Goal: Ask a question

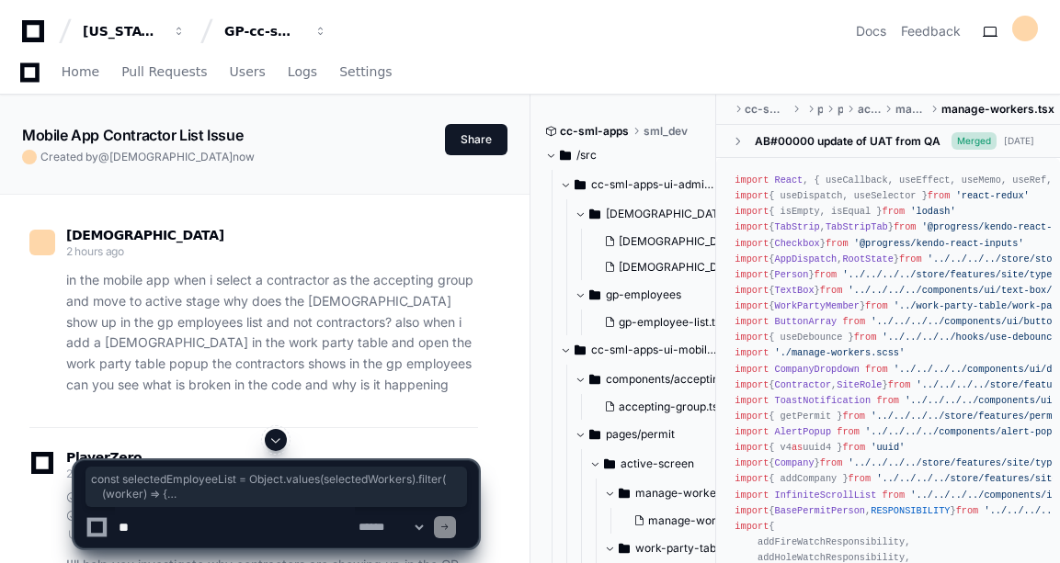
scroll to position [5863, 0]
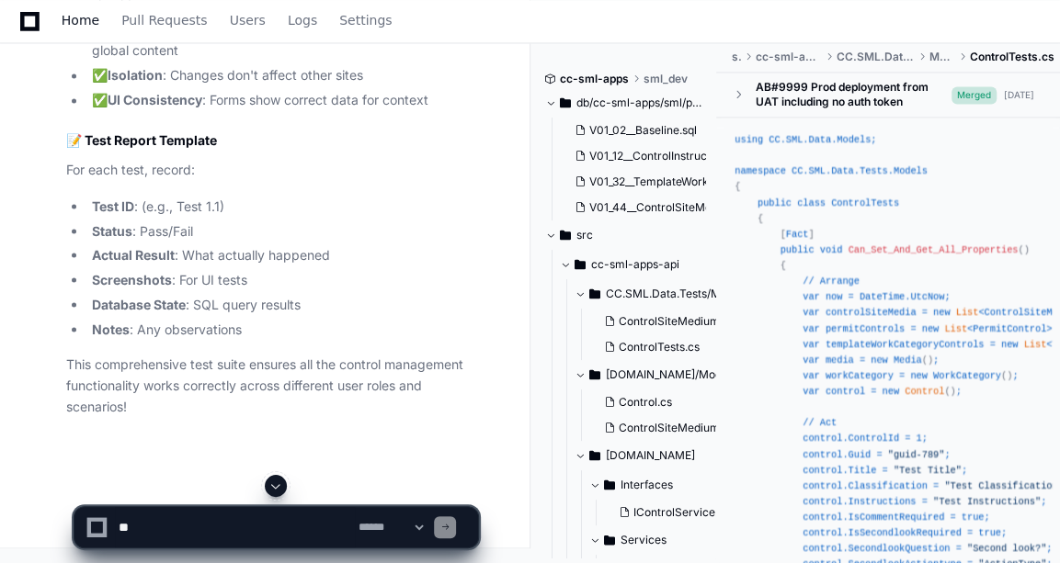
scroll to position [79917, 0]
click at [79, 26] on span "Home" at bounding box center [81, 20] width 38 height 11
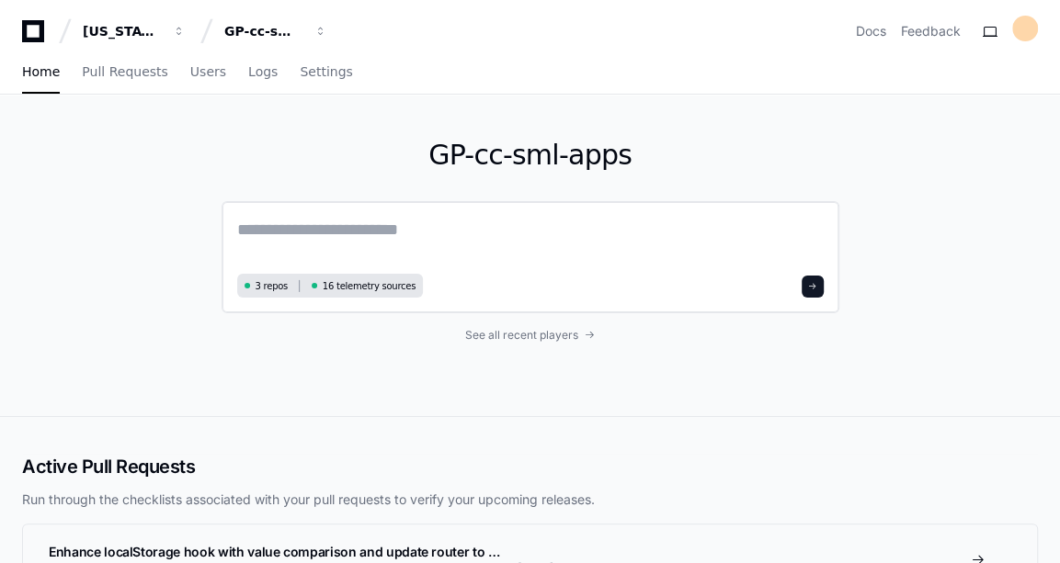
click at [305, 209] on div "3 repos 16 telemetry sources" at bounding box center [530, 257] width 618 height 112
click at [300, 221] on textarea at bounding box center [530, 242] width 586 height 51
type textarea "***"
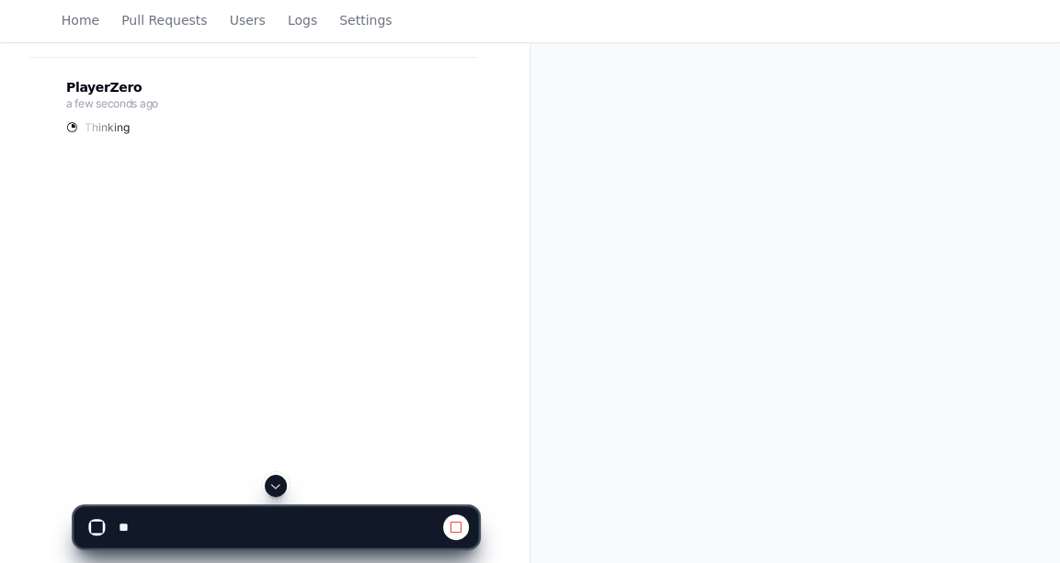
scroll to position [297, 0]
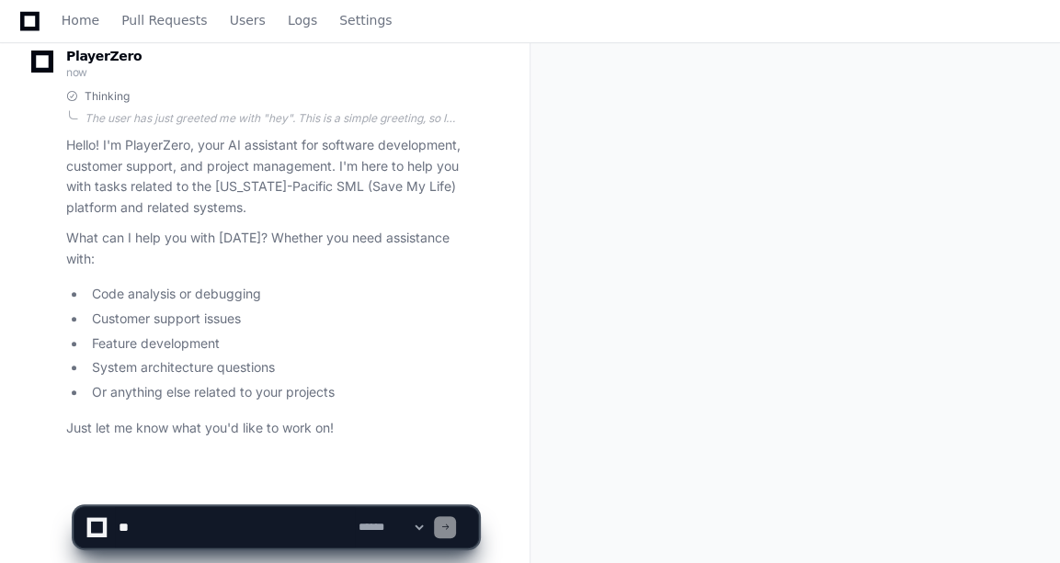
click at [256, 526] on textarea at bounding box center [235, 527] width 240 height 40
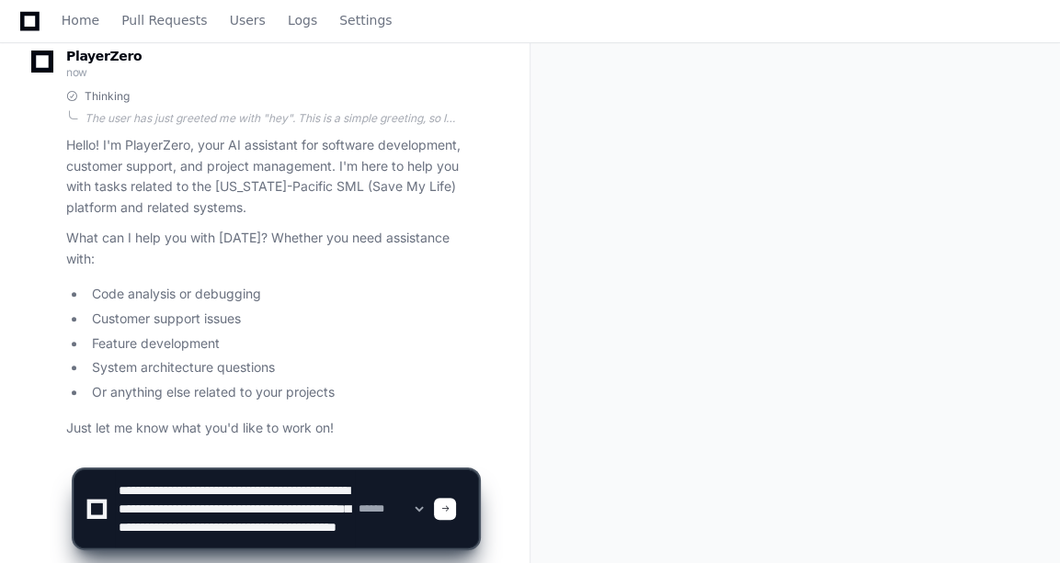
scroll to position [24, 0]
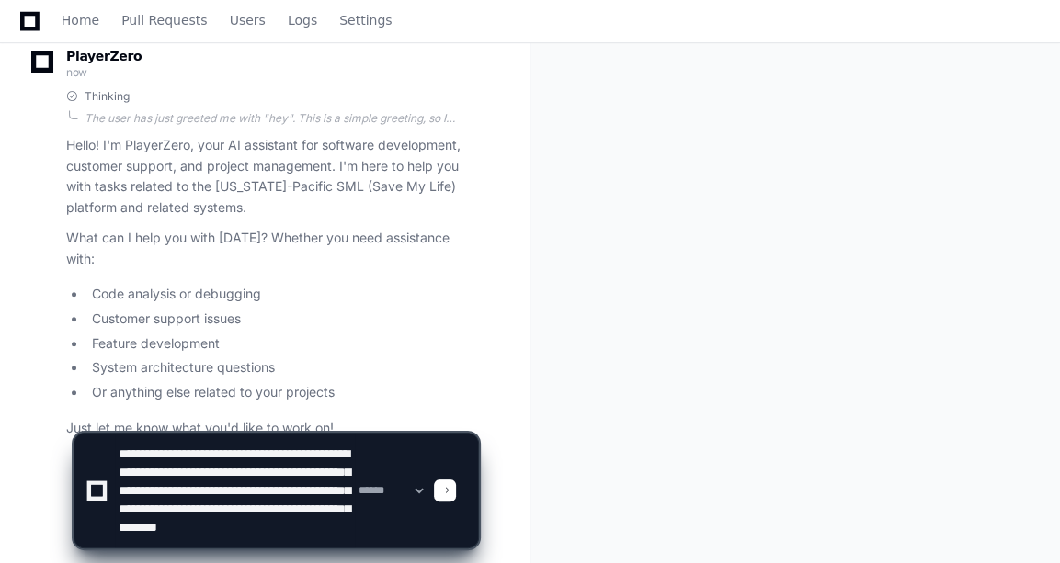
paste textarea "**********"
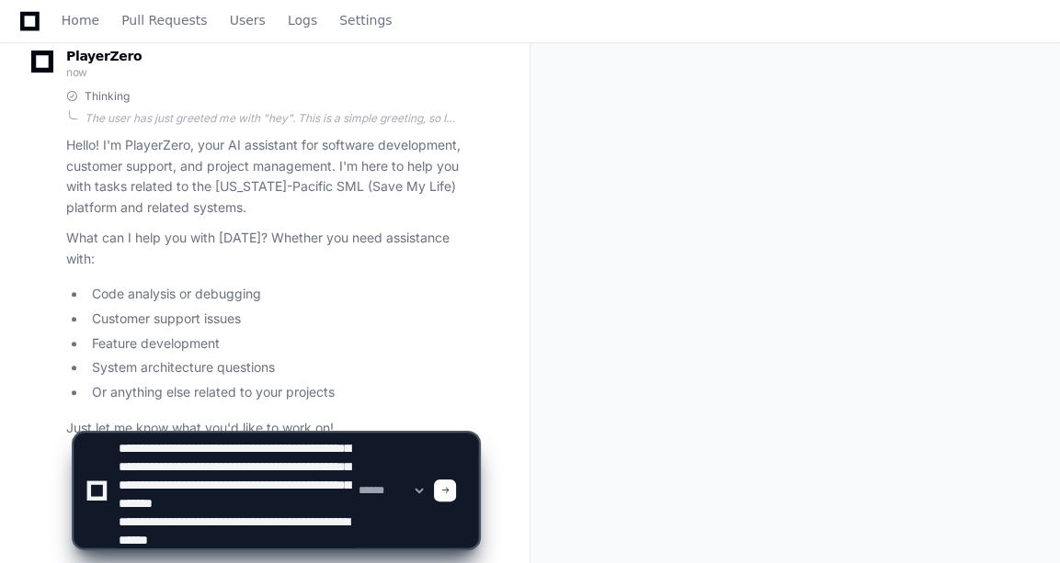
scroll to position [1807, 0]
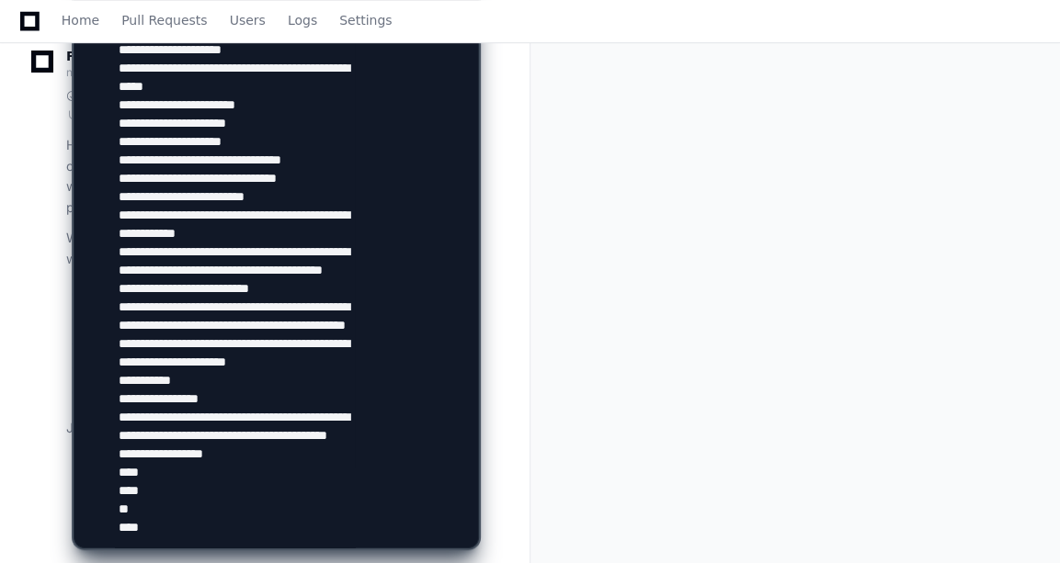
paste textarea "**********"
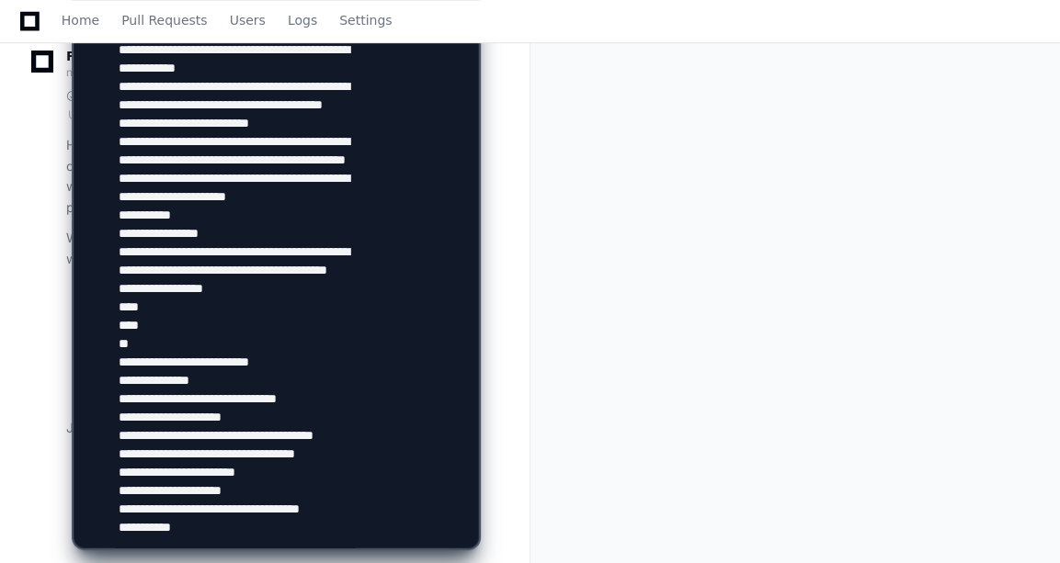
scroll to position [1893, 0]
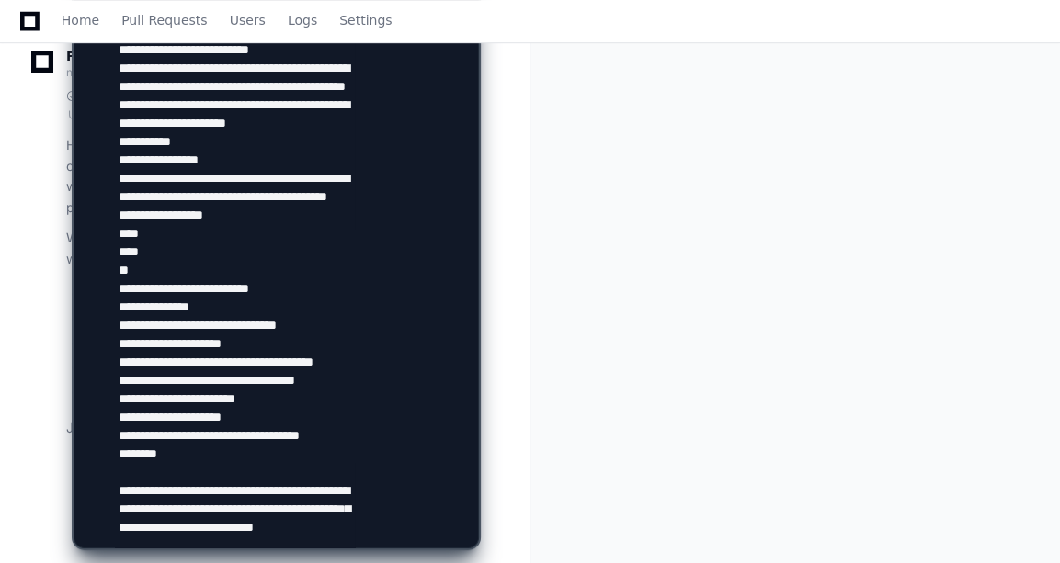
type textarea "**********"
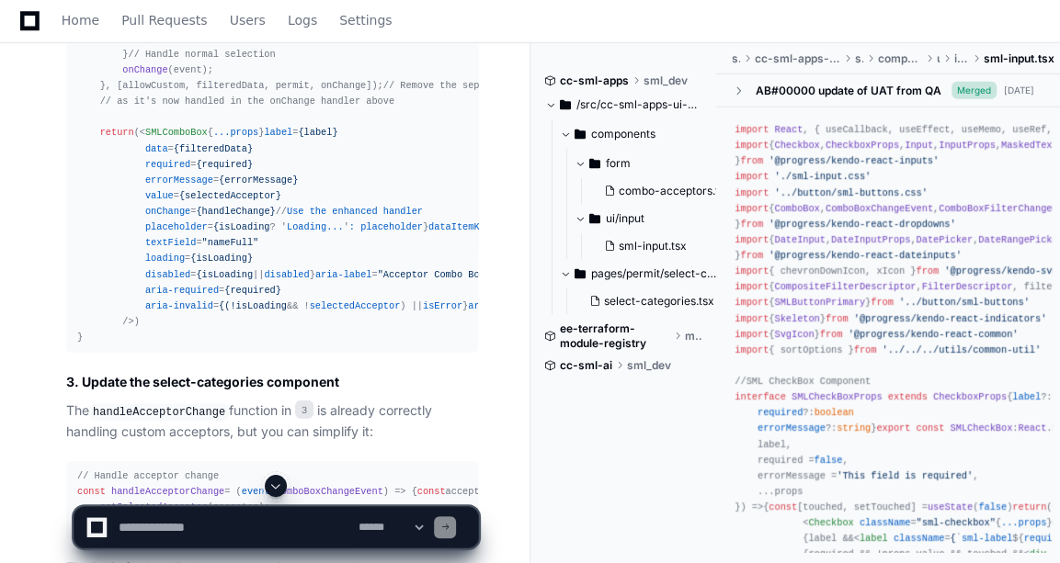
scroll to position [6711, 0]
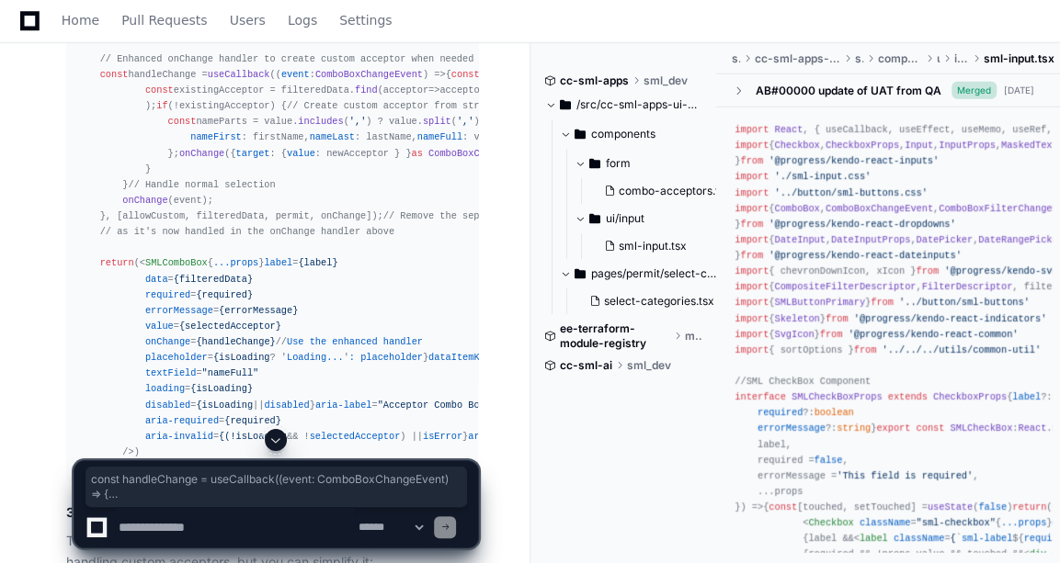
drag, startPoint x: 96, startPoint y: 281, endPoint x: 168, endPoint y: 401, distance: 139.8
click at [168, 401] on div "interface ComboAcceptorsProps extends SMLComboboxProps { siteId ?: number selec…" at bounding box center [272, 82] width 390 height 787
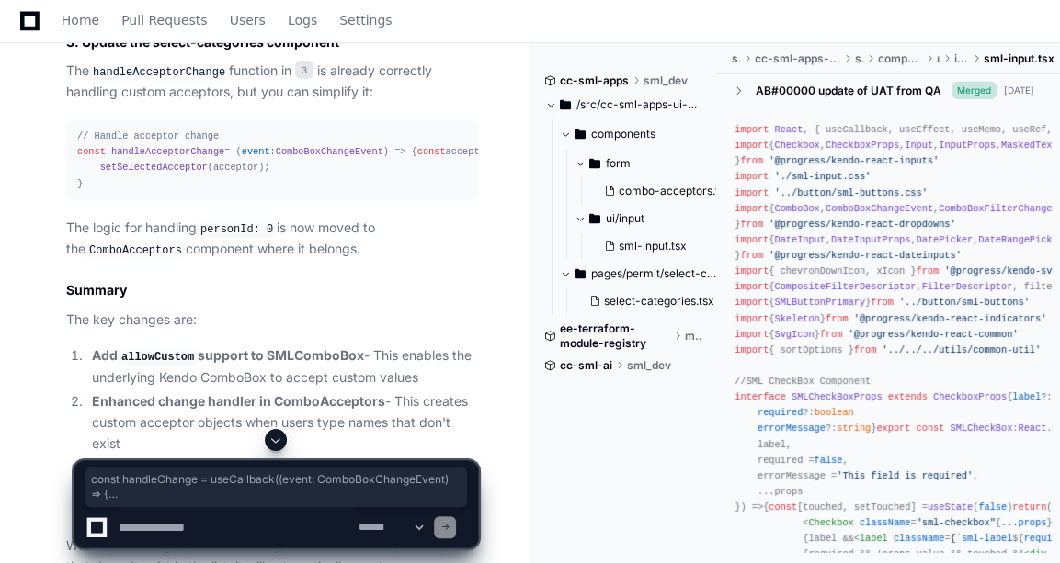
scroll to position [7126, 0]
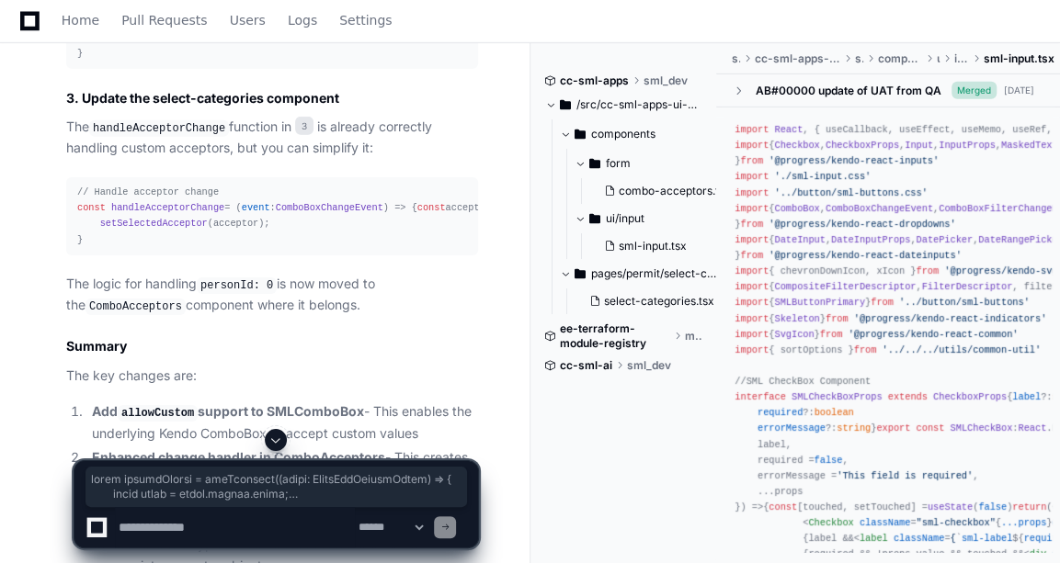
copy div "const handleChange = useCallback ( ( event : ComboBoxChangeEvent ) => { const v…"
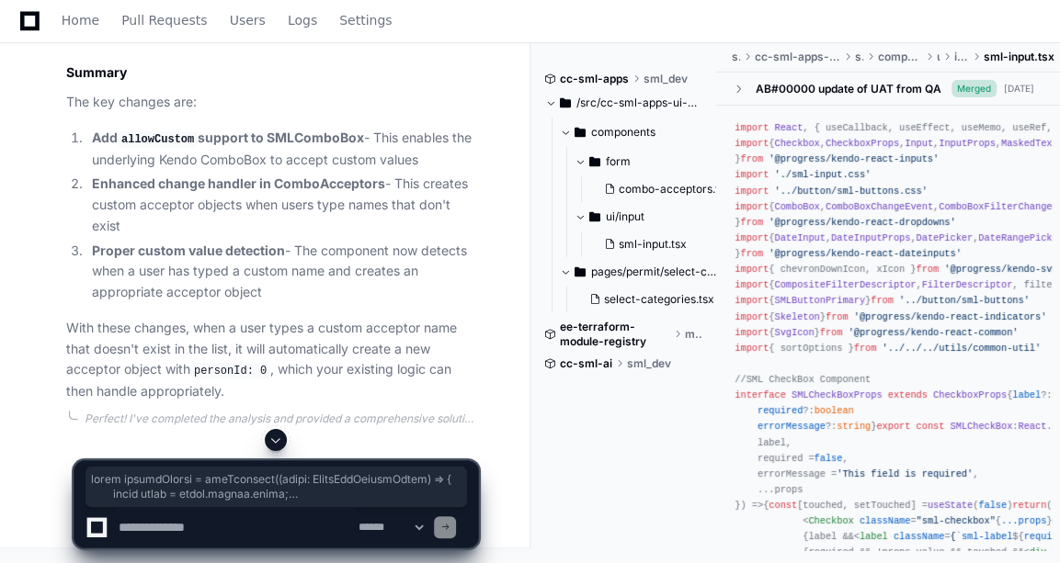
scroll to position [7914, 0]
drag, startPoint x: 75, startPoint y: 203, endPoint x: 106, endPoint y: 264, distance: 67.8
copy div "const handleAcceptorChange = ( event : ComboBoxChangeEvent ) => { const accepto…"
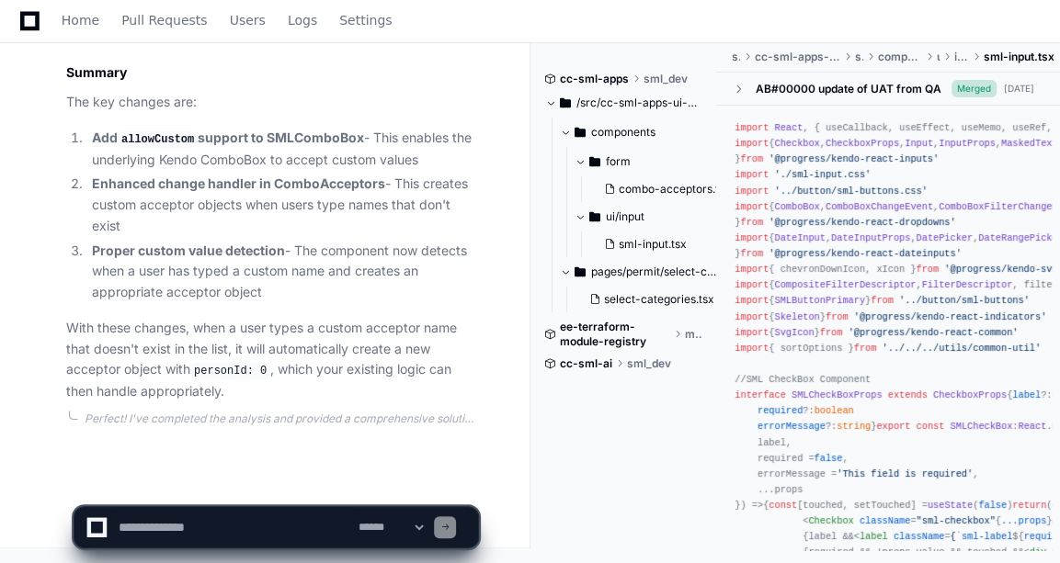
scroll to position [8198, 0]
click at [156, 526] on textarea at bounding box center [235, 527] width 240 height 40
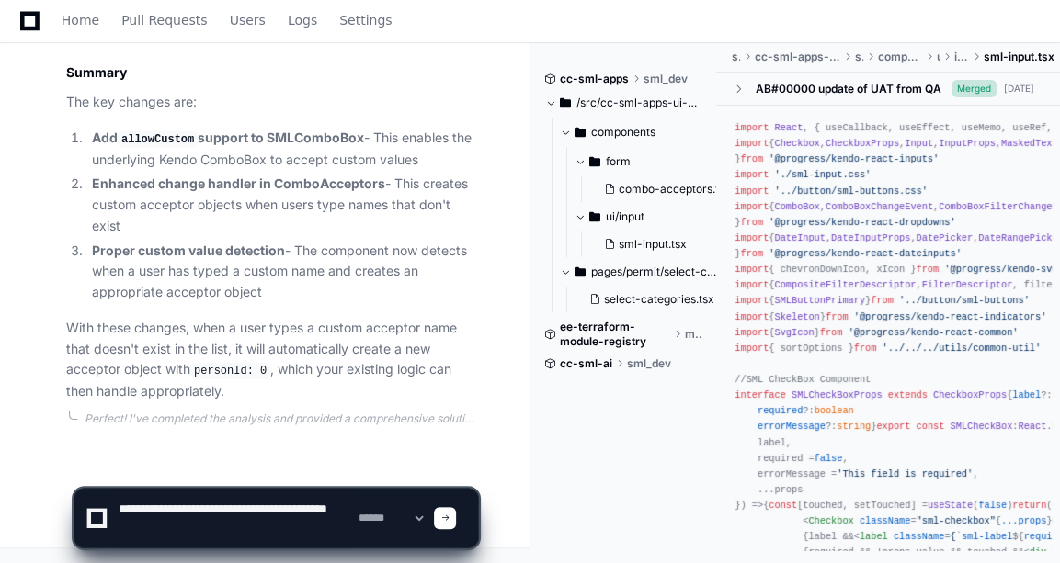
scroll to position [6, 0]
paste textarea "**********"
type textarea "**********"
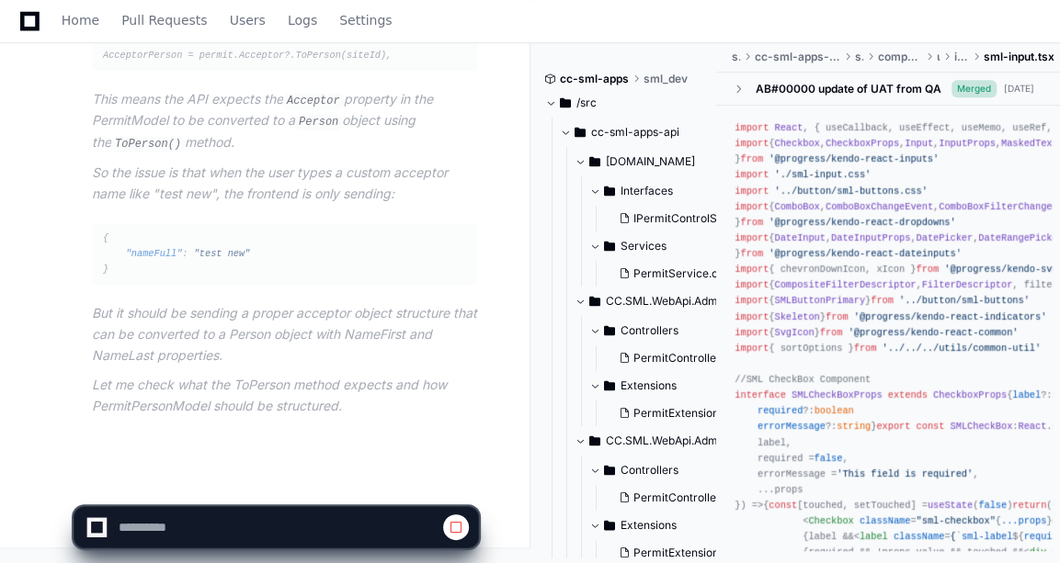
scroll to position [9319, 0]
click at [297, 382] on p "Let me check what the ToPerson method expects and how PermitPersonModel should …" at bounding box center [285, 396] width 386 height 42
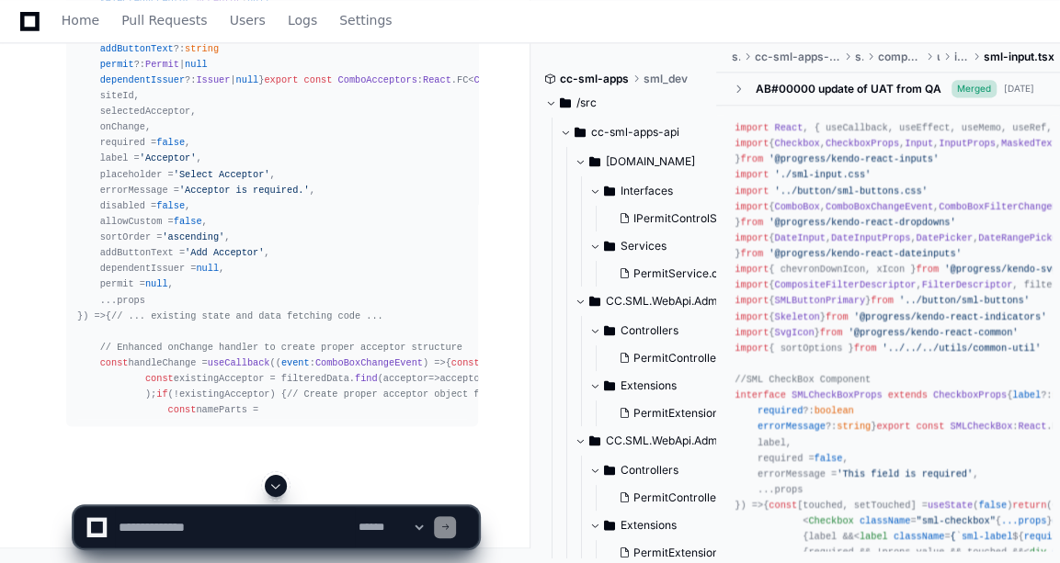
scroll to position [9864, 0]
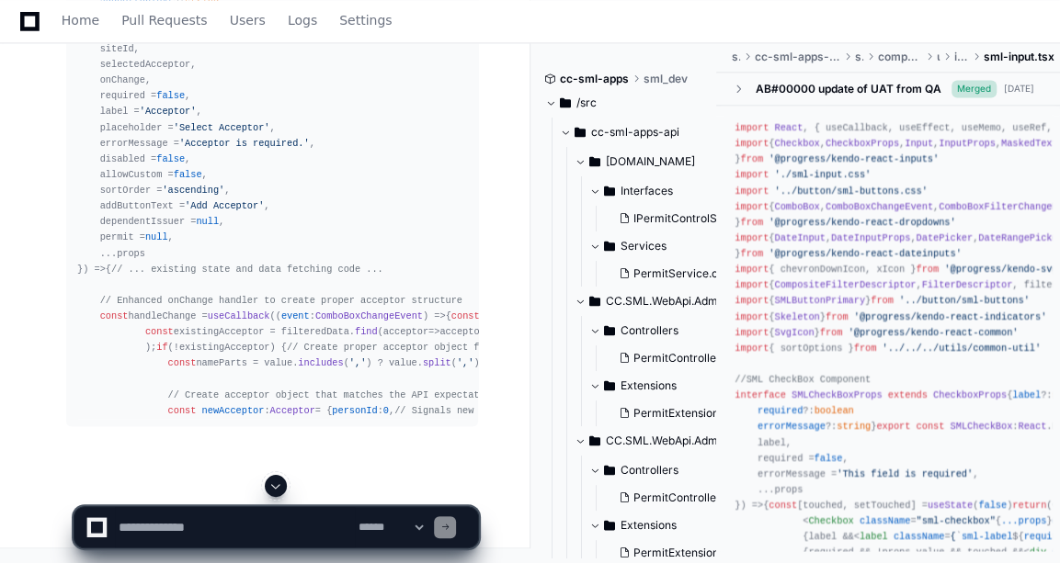
click at [268, 492] on button at bounding box center [276, 486] width 22 height 22
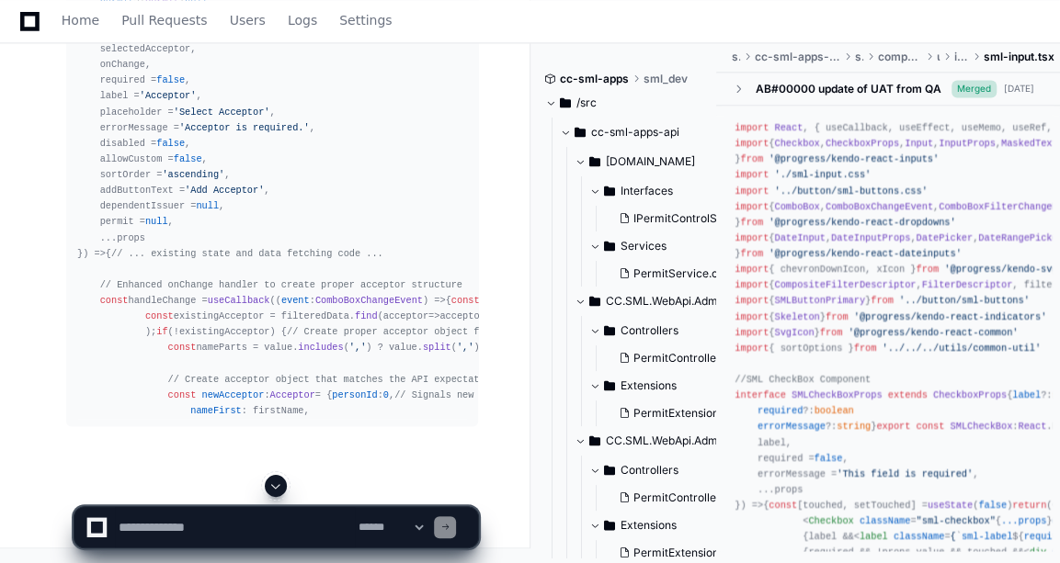
scroll to position [10266, 0]
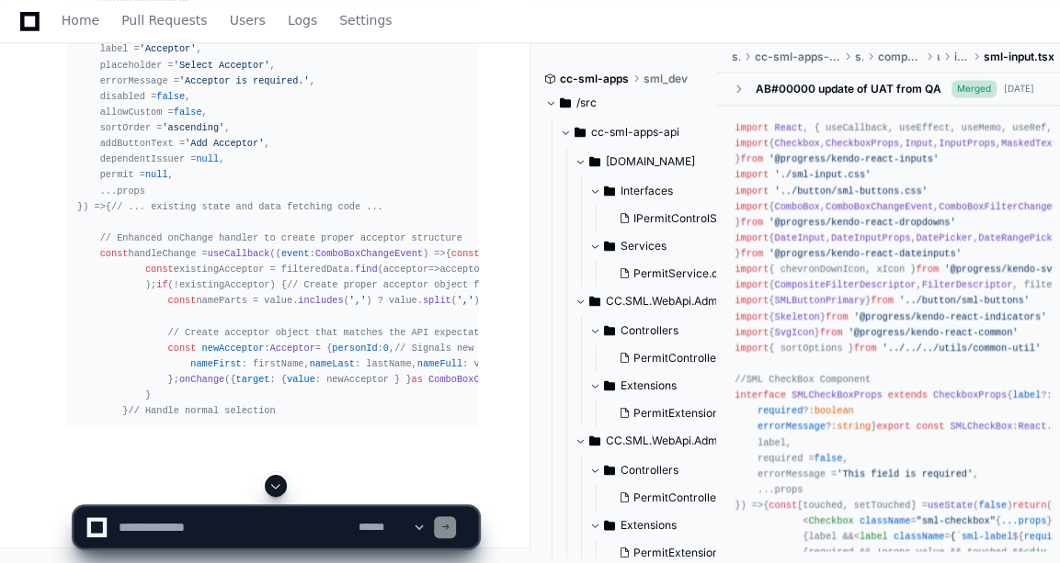
click at [283, 487] on span at bounding box center [275, 486] width 15 height 15
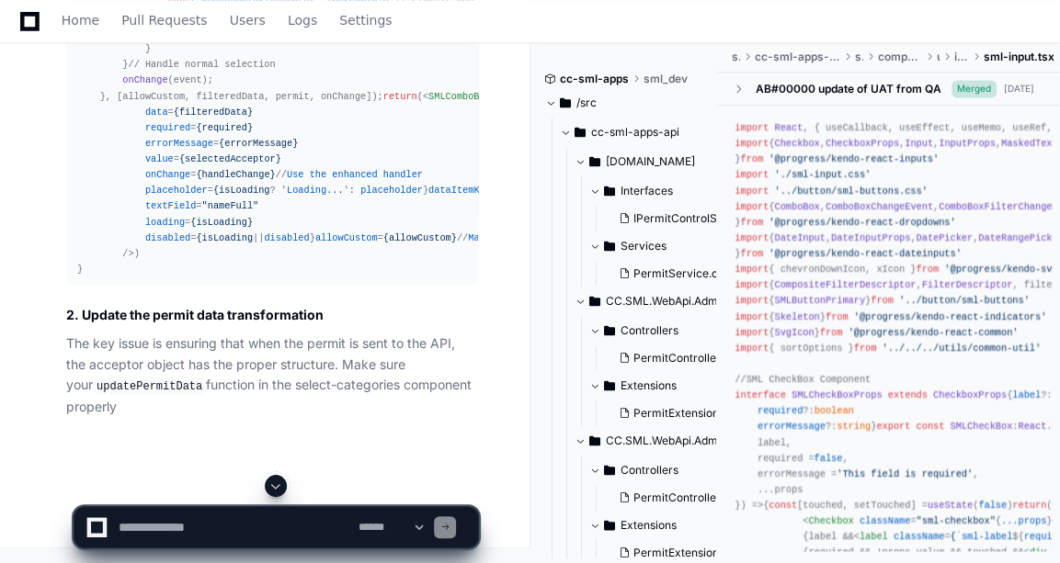
scroll to position [10853, 0]
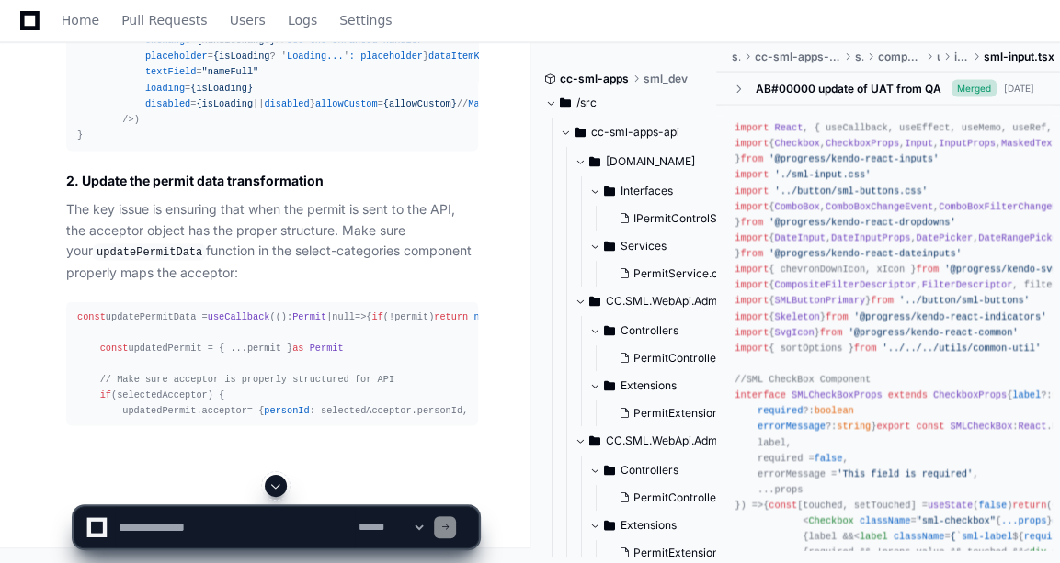
click at [274, 485] on span at bounding box center [275, 486] width 15 height 15
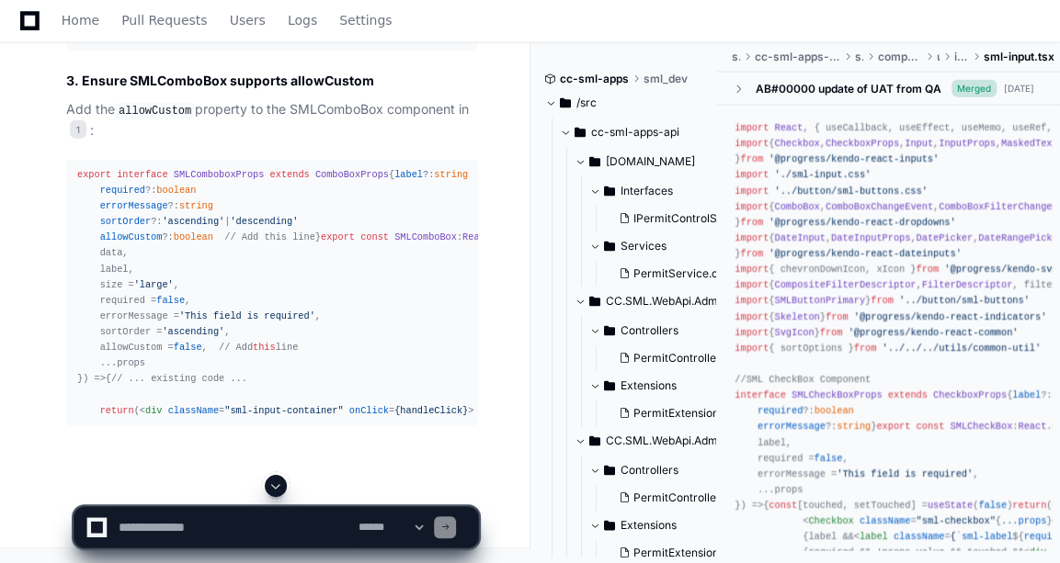
scroll to position [11689, 0]
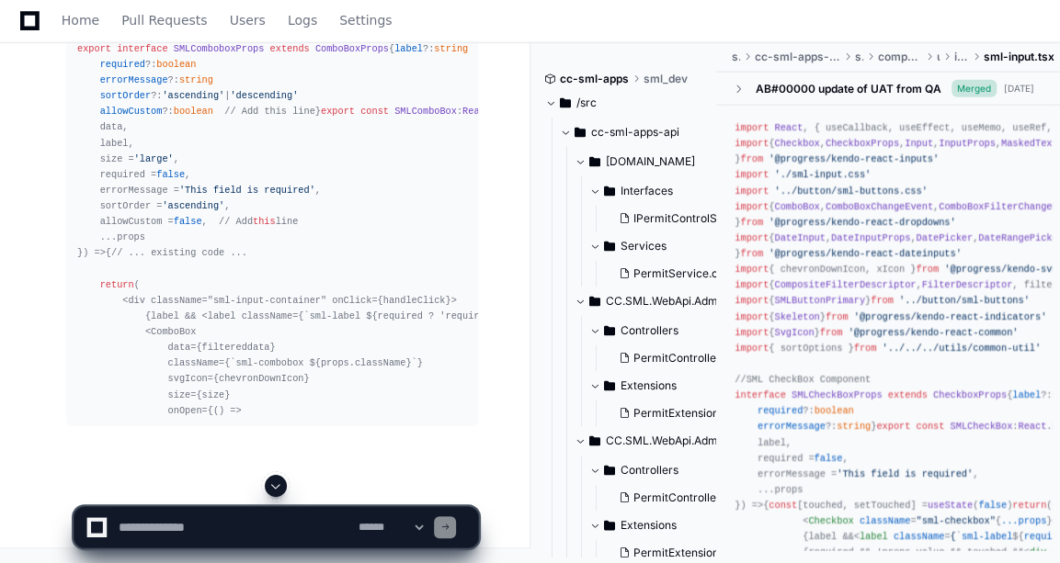
click at [269, 484] on span at bounding box center [275, 486] width 15 height 15
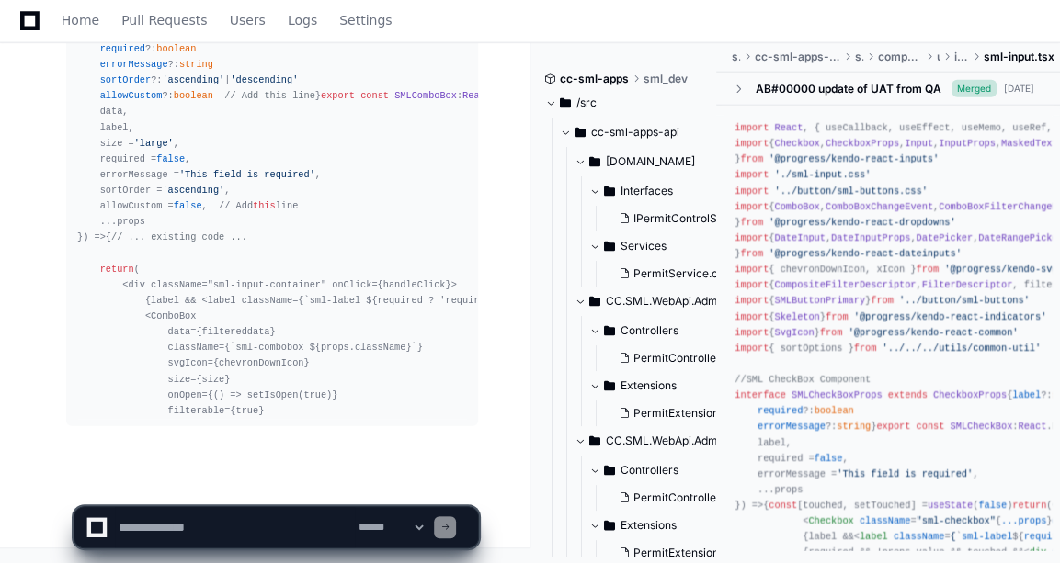
scroll to position [11907, 0]
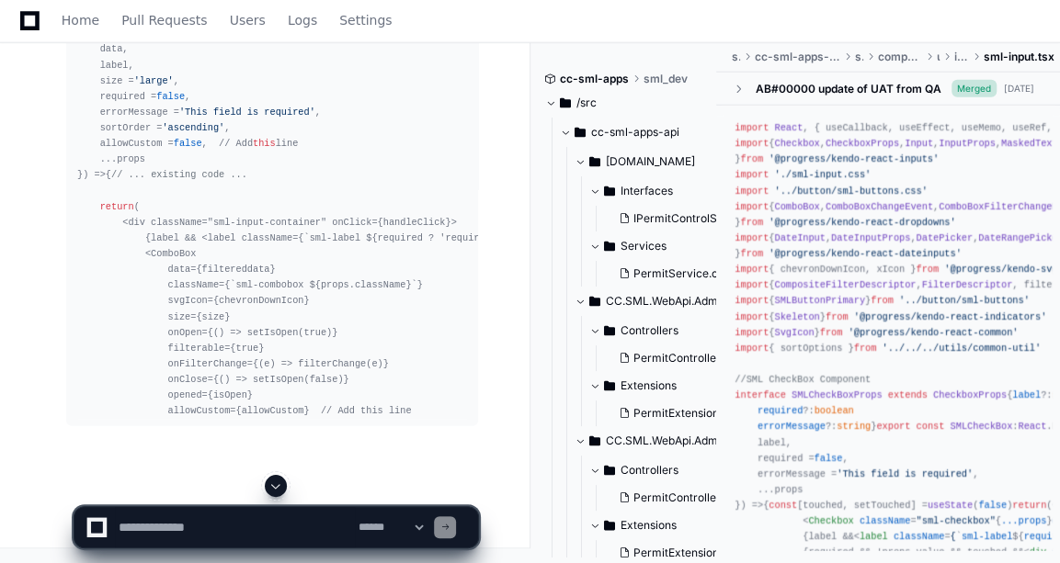
click at [271, 478] on button at bounding box center [276, 486] width 22 height 22
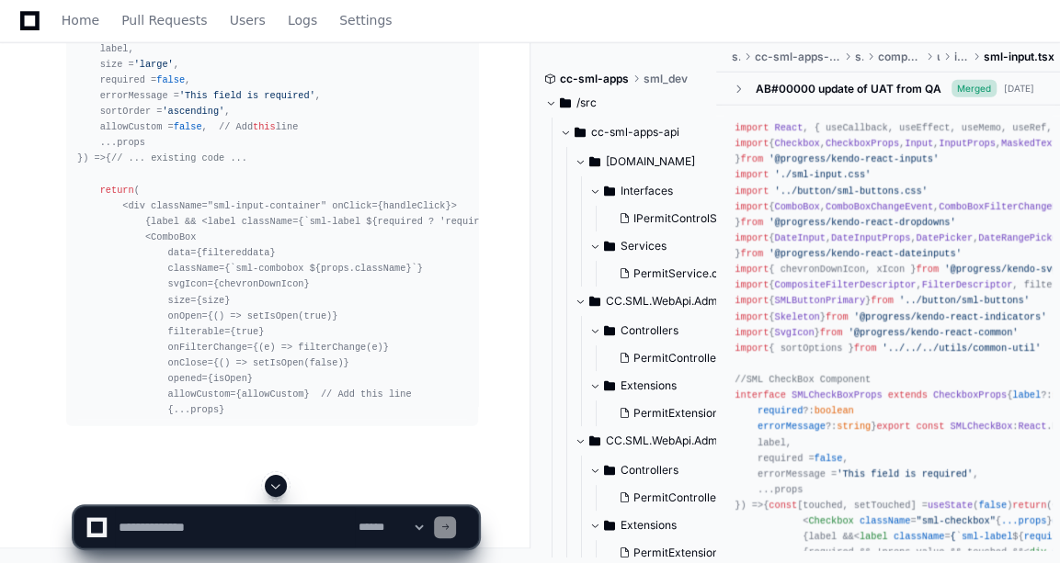
scroll to position [11986, 0]
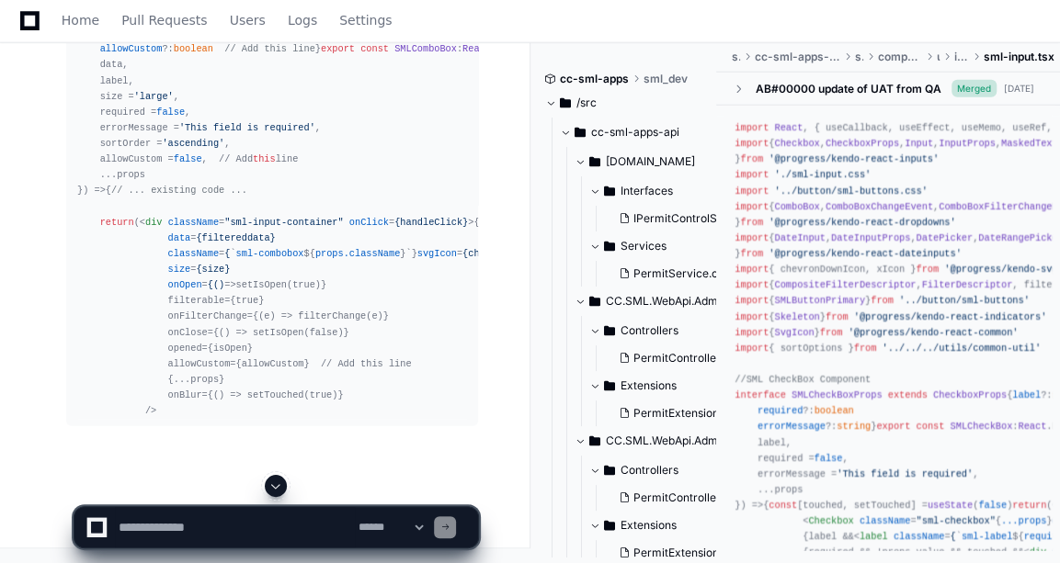
click at [271, 478] on button at bounding box center [276, 486] width 22 height 22
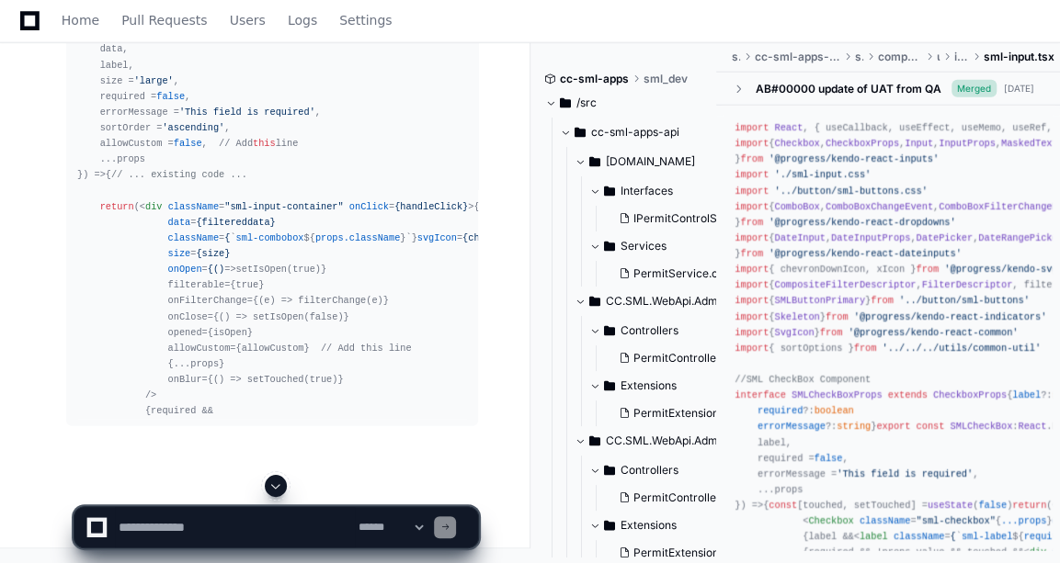
click at [271, 478] on app-app-chat-input "**********" at bounding box center [276, 512] width 405 height 74
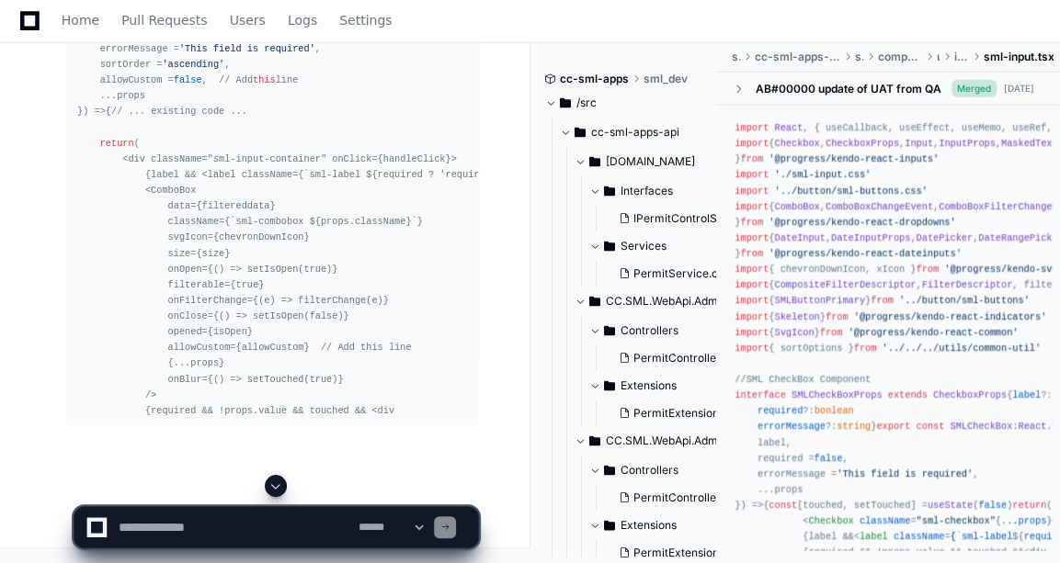
click at [271, 478] on button at bounding box center [276, 486] width 22 height 22
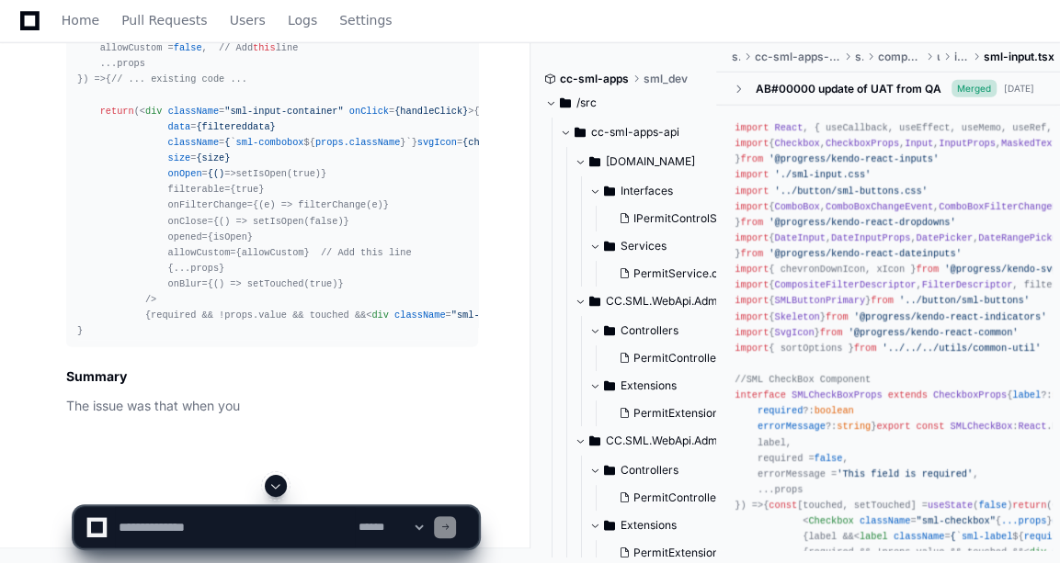
click at [271, 478] on button at bounding box center [276, 486] width 22 height 22
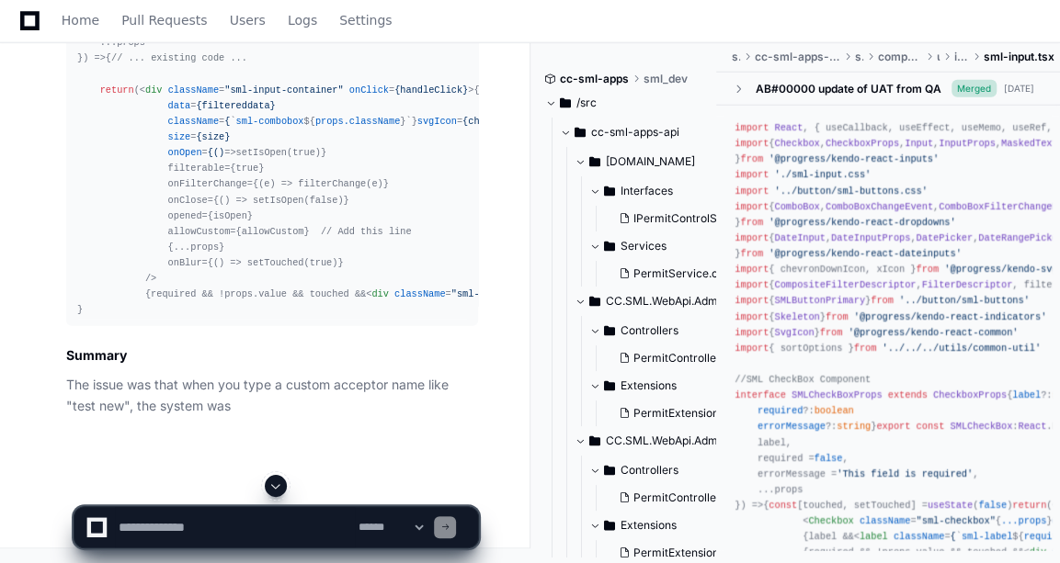
click at [271, 478] on button at bounding box center [276, 486] width 22 height 22
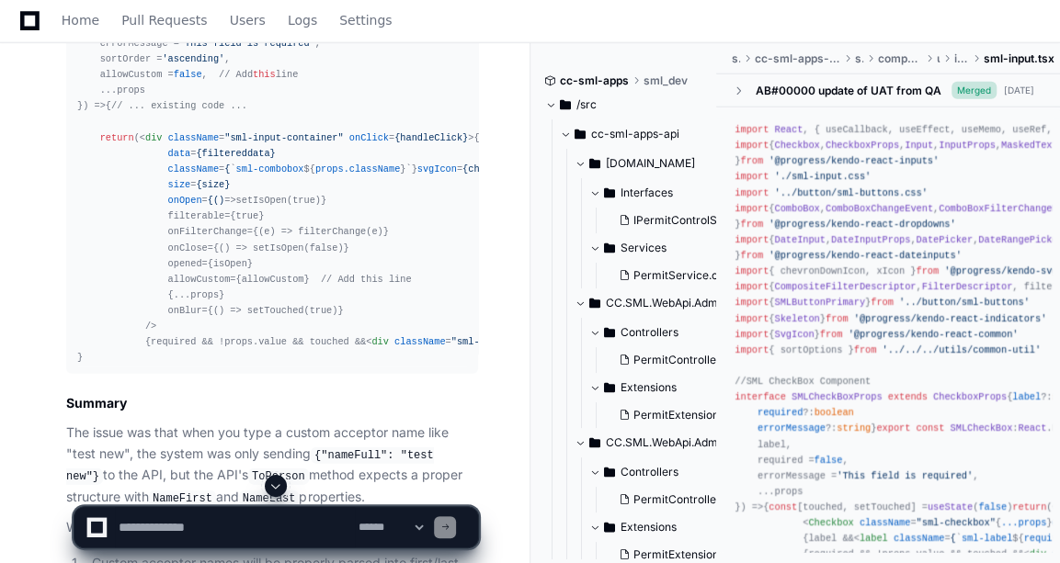
scroll to position [10531, 0]
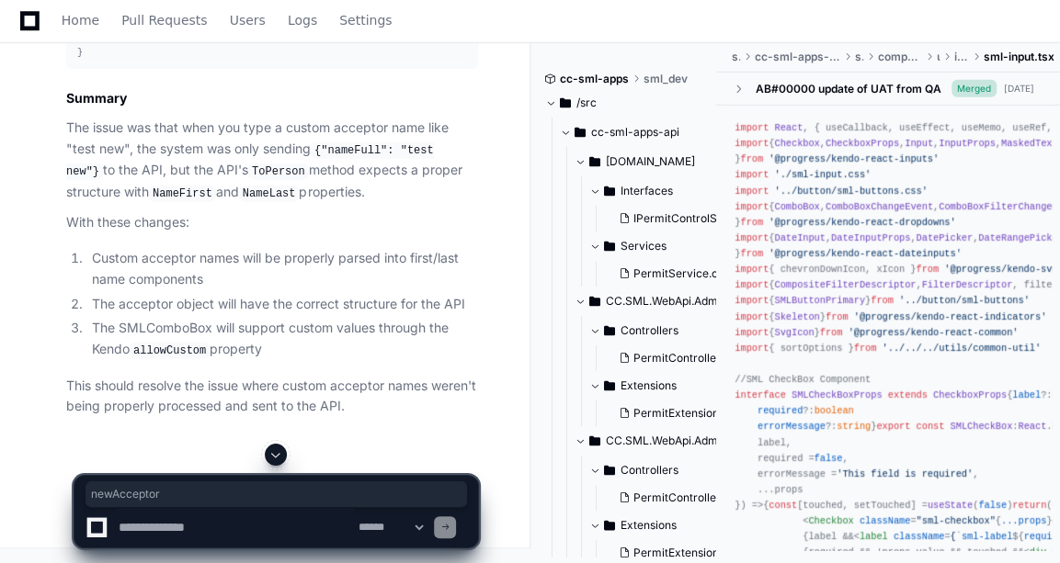
scroll to position [12451, 0]
click at [179, 509] on textarea at bounding box center [235, 527] width 240 height 40
type textarea "*"
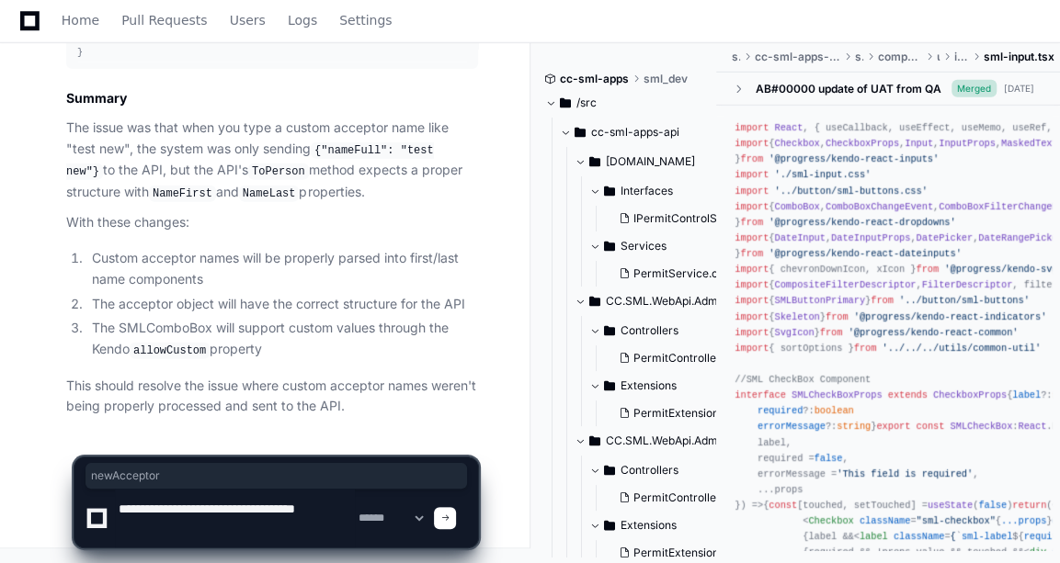
type textarea "**********"
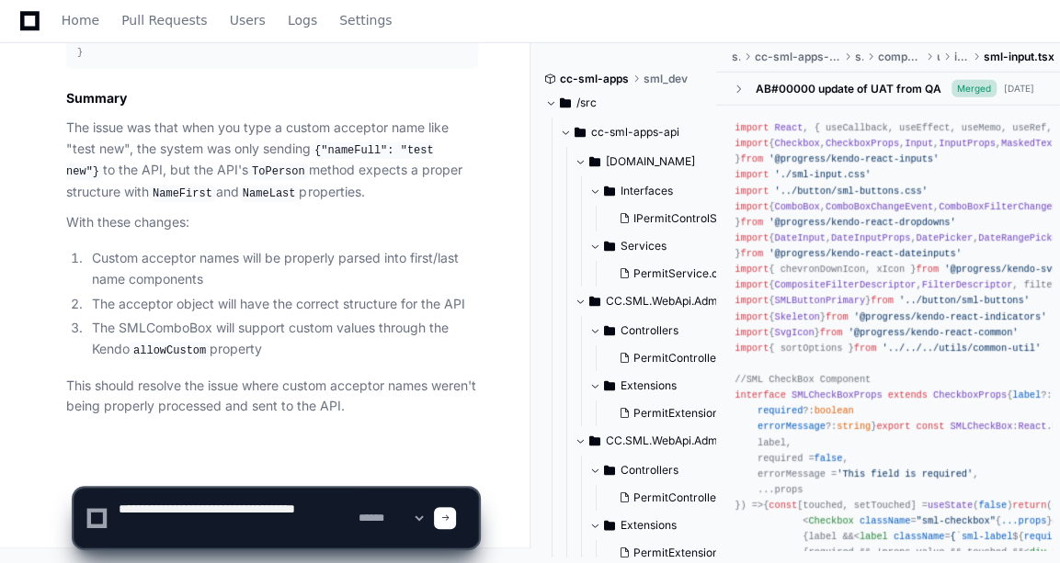
drag, startPoint x: 149, startPoint y: 528, endPoint x: 13, endPoint y: 489, distance: 141.6
click at [13, 489] on div "**********" at bounding box center [530, 510] width 1060 height 107
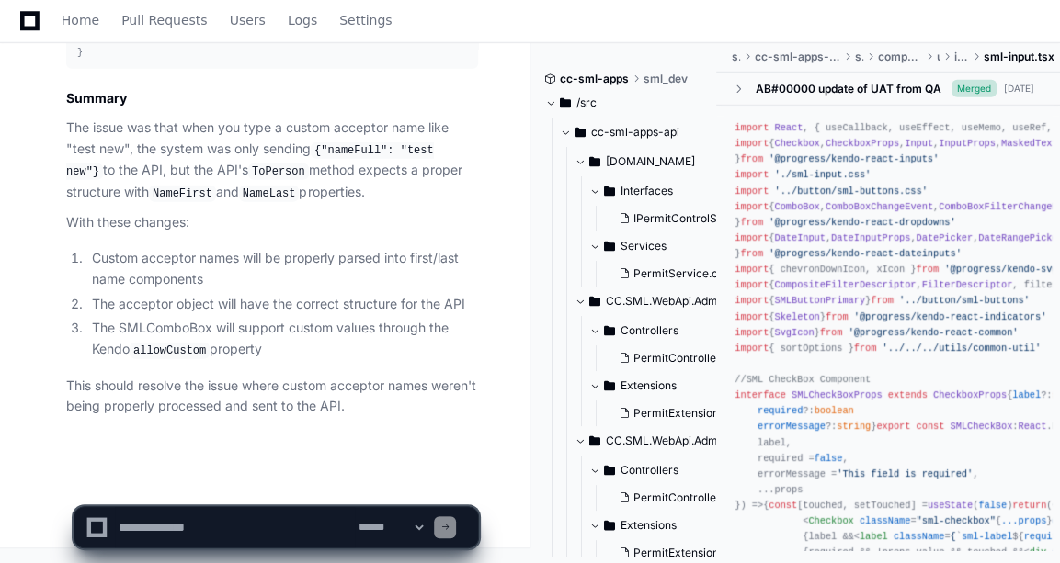
paste textarea "**********"
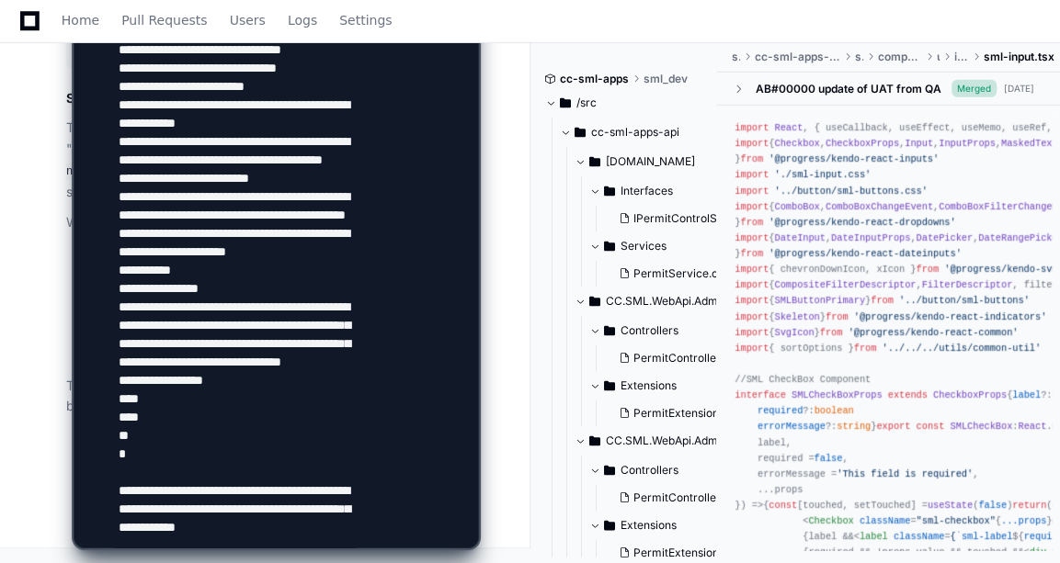
scroll to position [2174, 0]
type textarea "**********"
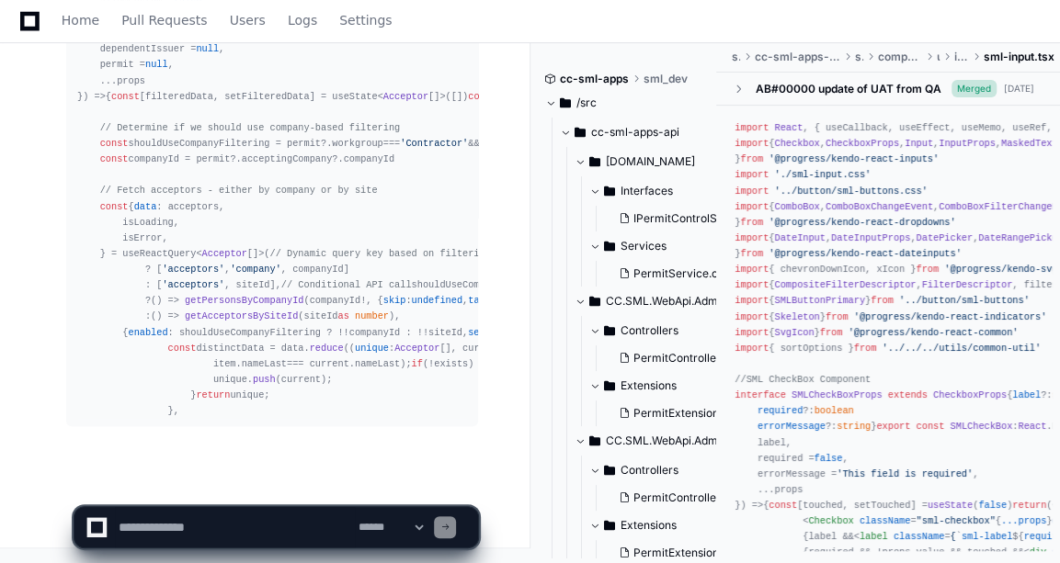
scroll to position [17669, 0]
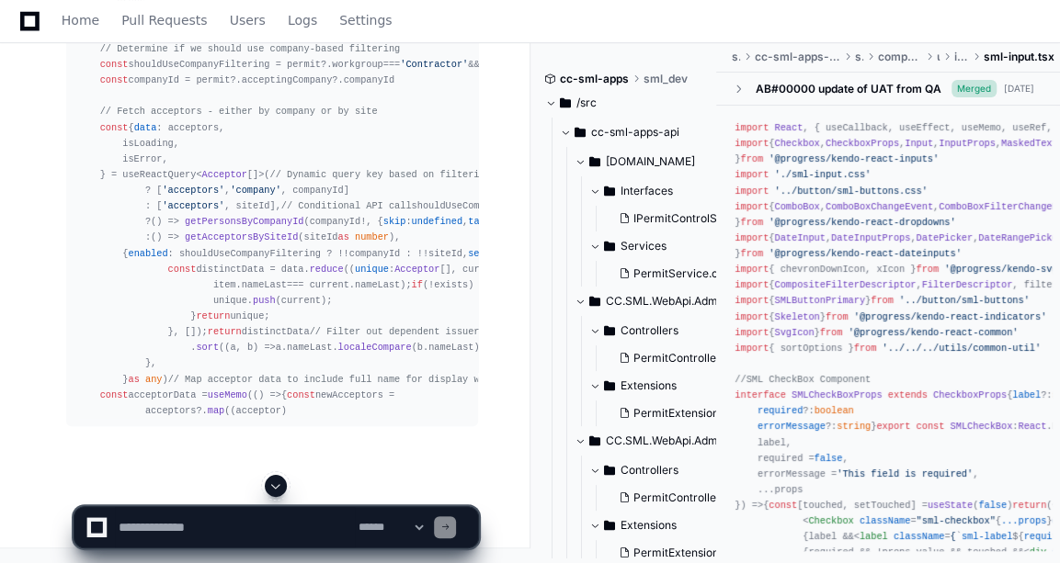
click at [278, 479] on span at bounding box center [275, 486] width 15 height 15
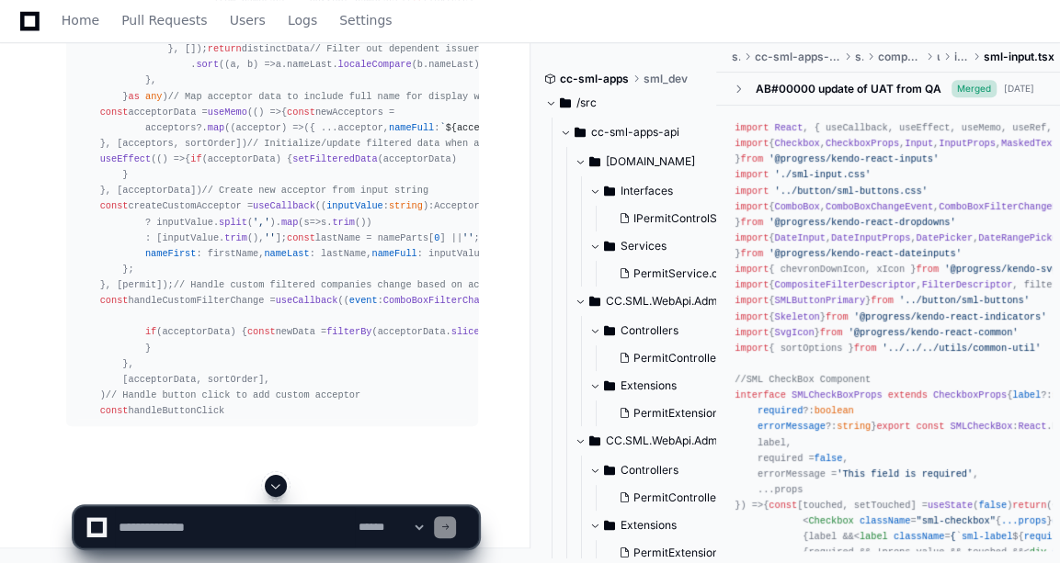
scroll to position [17929, 0]
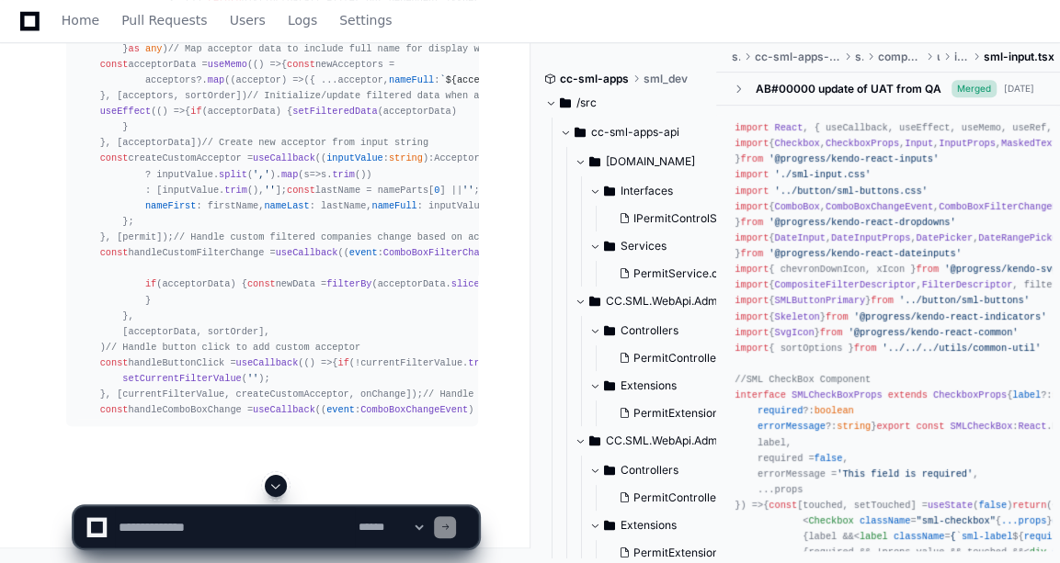
click at [275, 487] on span at bounding box center [275, 486] width 15 height 15
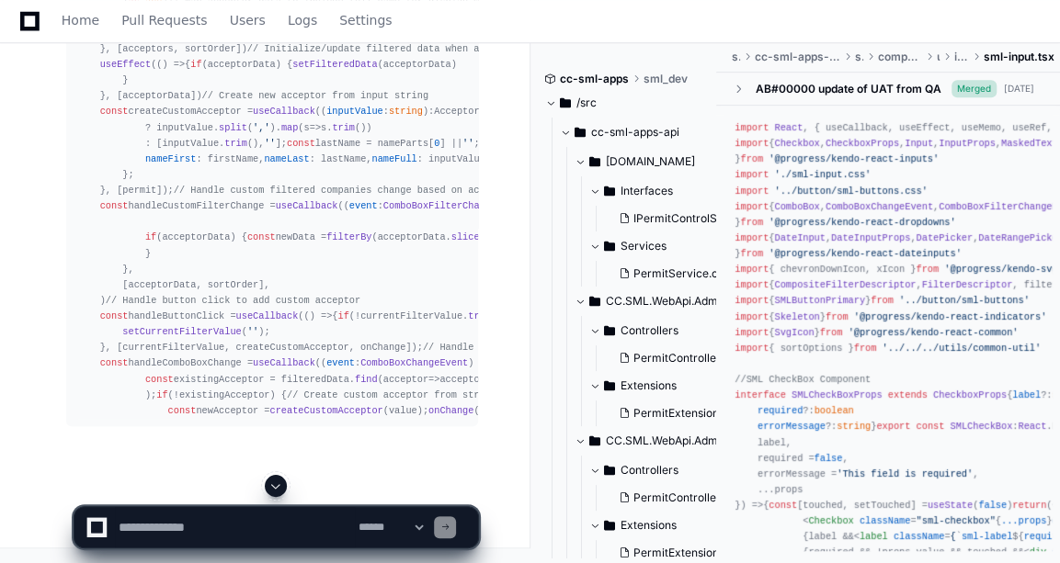
click at [278, 494] on button at bounding box center [276, 486] width 22 height 22
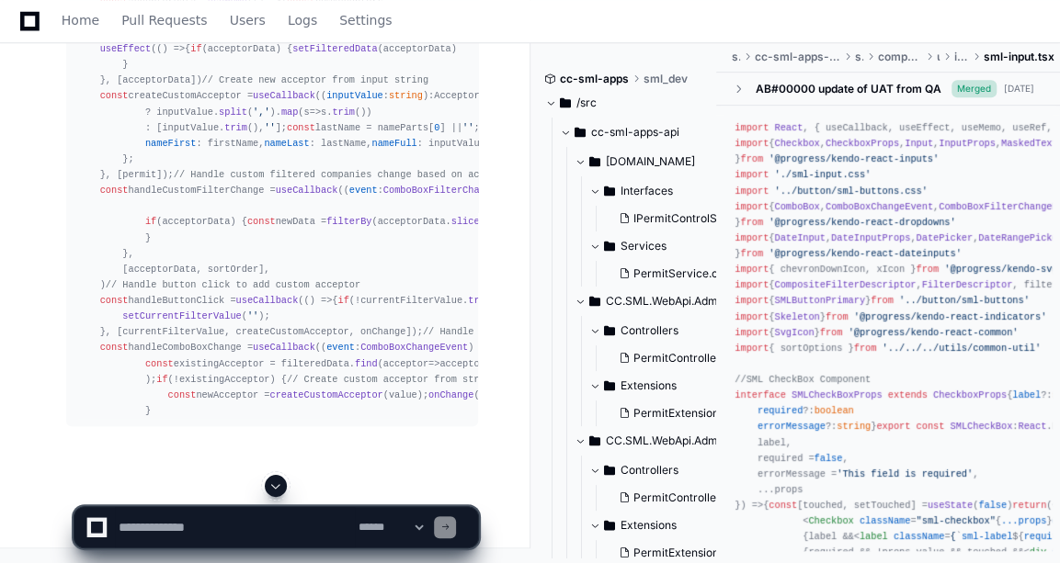
click at [278, 494] on button at bounding box center [276, 486] width 22 height 22
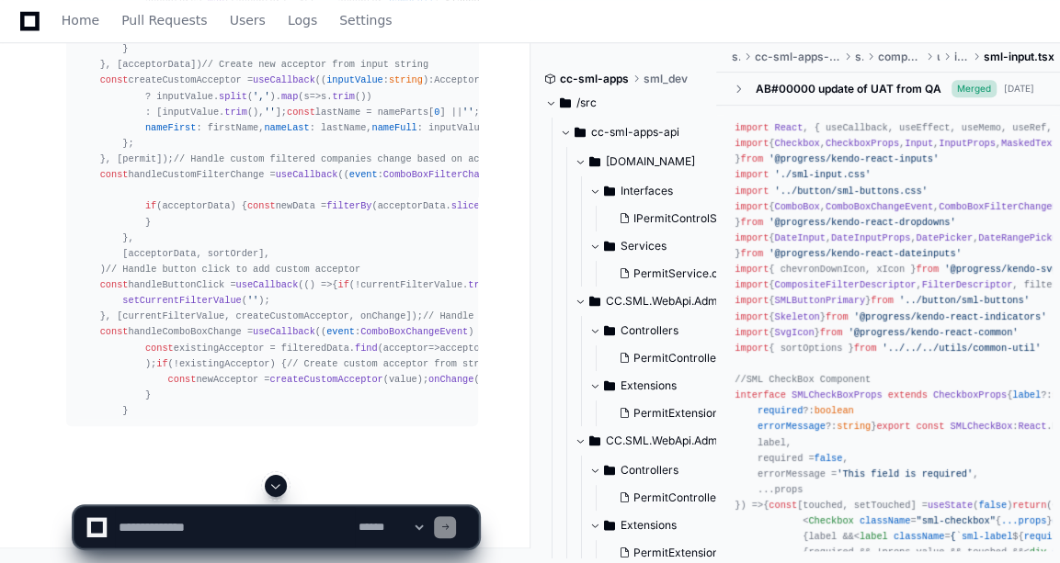
scroll to position [19069, 0]
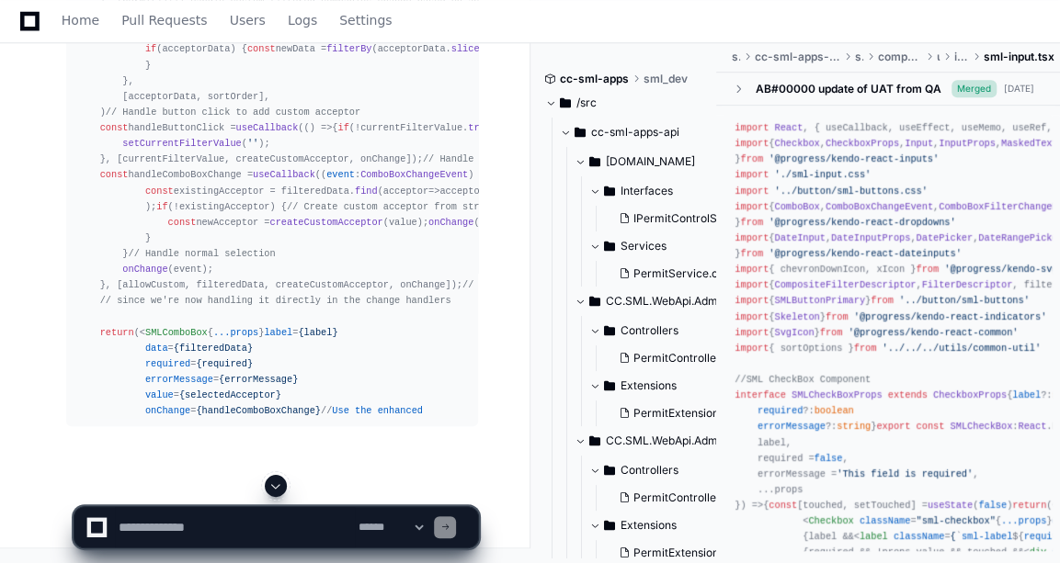
click at [278, 494] on button at bounding box center [276, 486] width 22 height 22
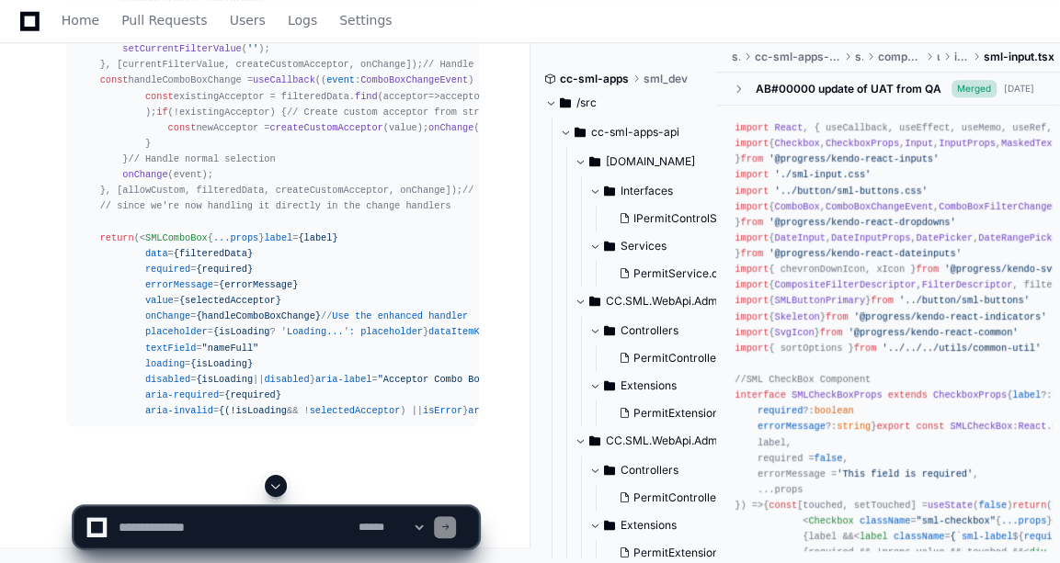
click at [278, 494] on button at bounding box center [276, 486] width 22 height 22
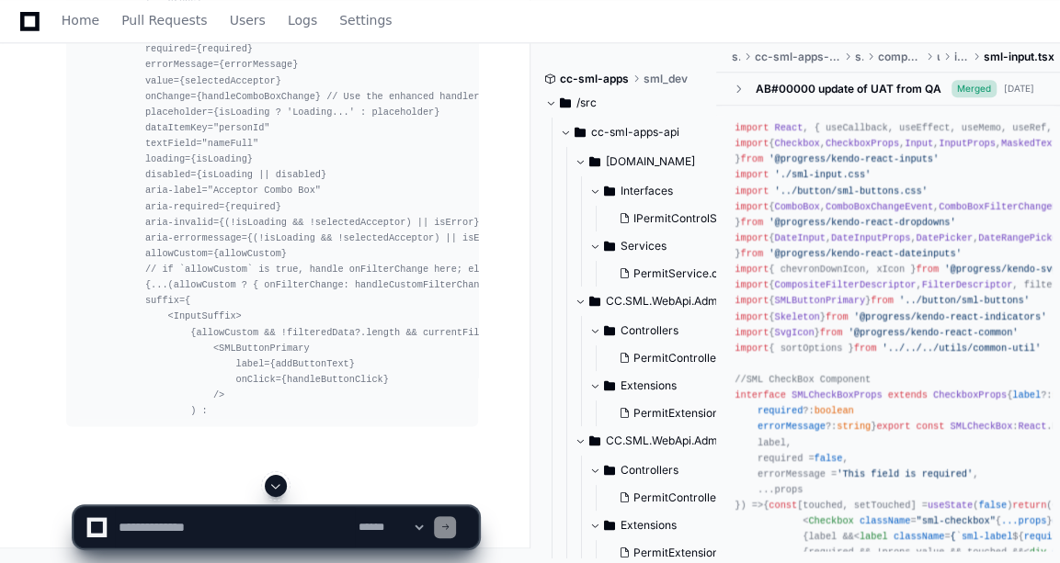
scroll to position [19589, 0]
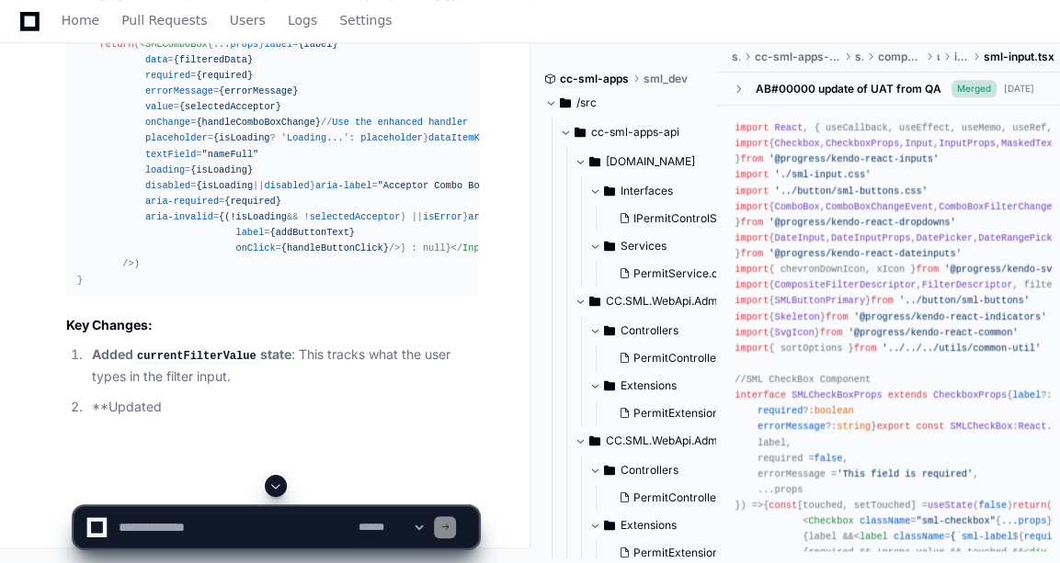
click at [278, 494] on button at bounding box center [276, 486] width 22 height 22
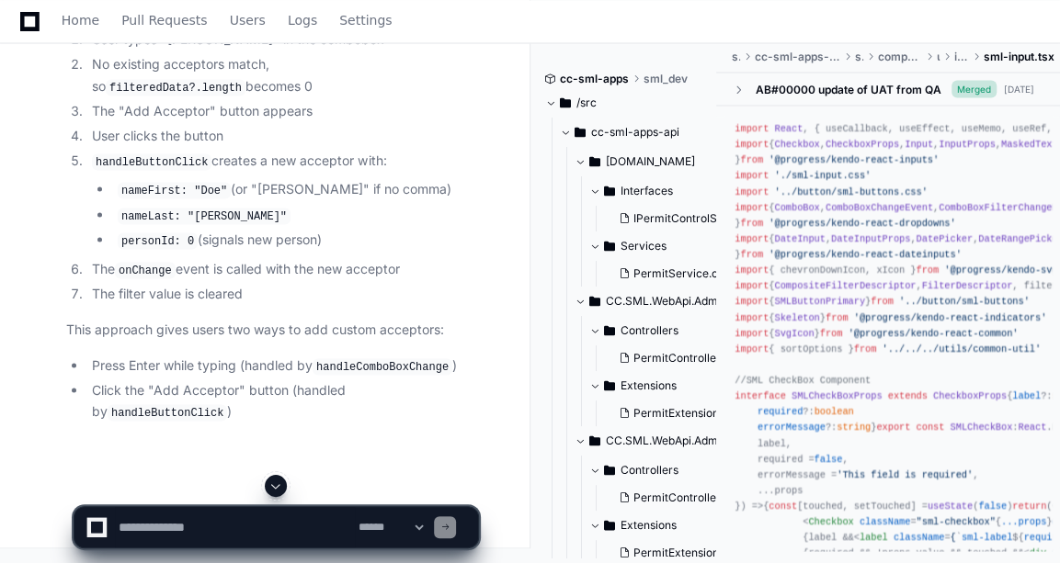
scroll to position [19700, 0]
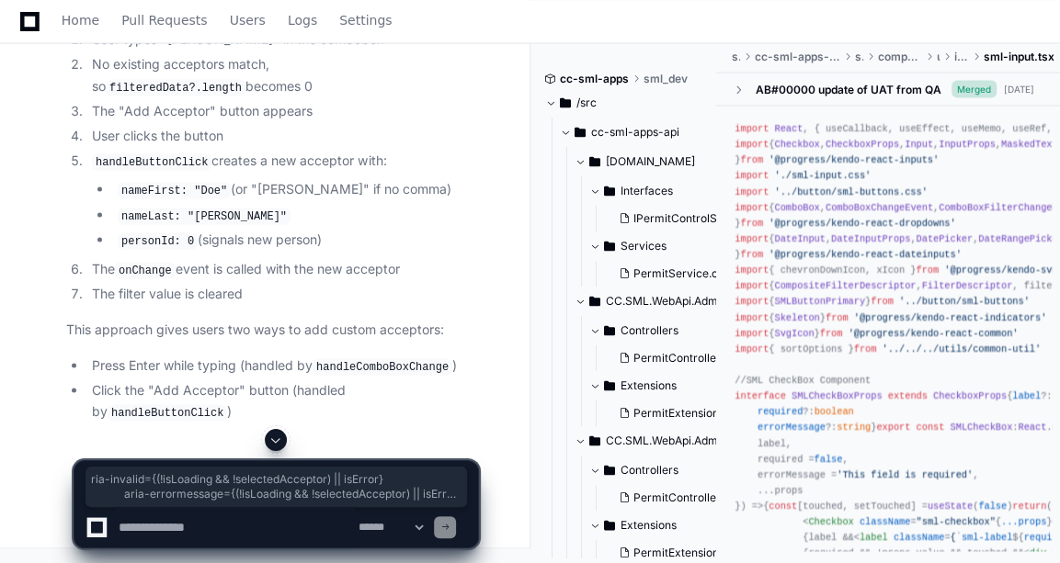
drag, startPoint x: 95, startPoint y: 460, endPoint x: 142, endPoint y: 195, distance: 269.8
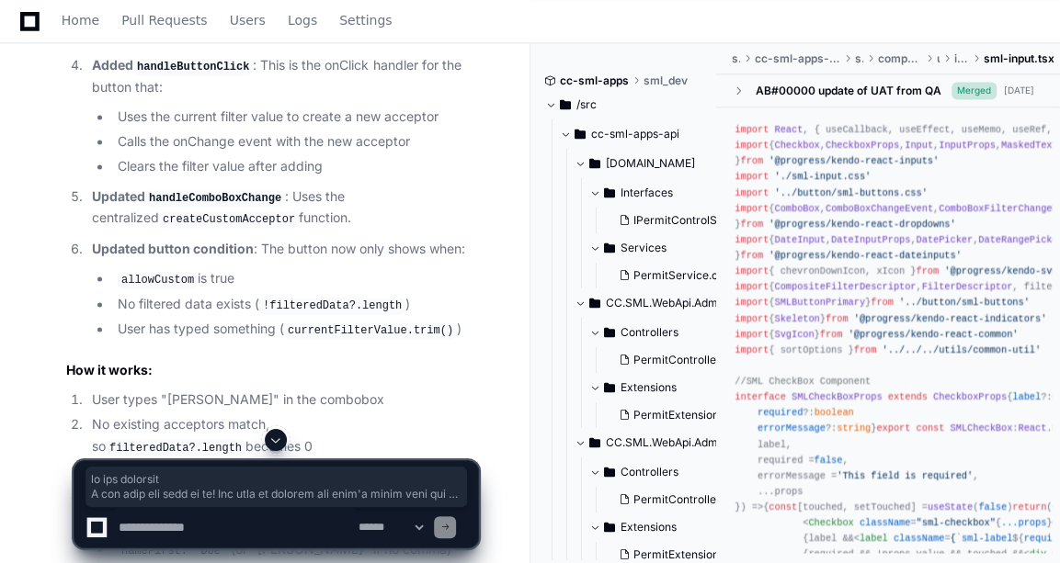
scroll to position [381, 0]
copy div "interface ComboAcceptorsProps extends SMLComboboxProps { siteId ?: number selec…"
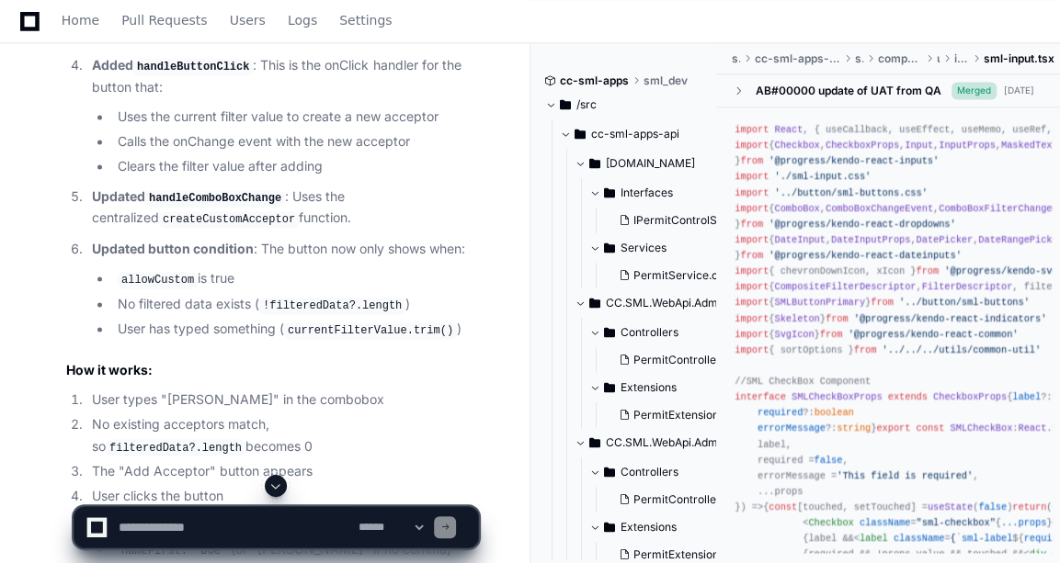
click at [171, 534] on textarea at bounding box center [235, 527] width 240 height 40
paste textarea "**********"
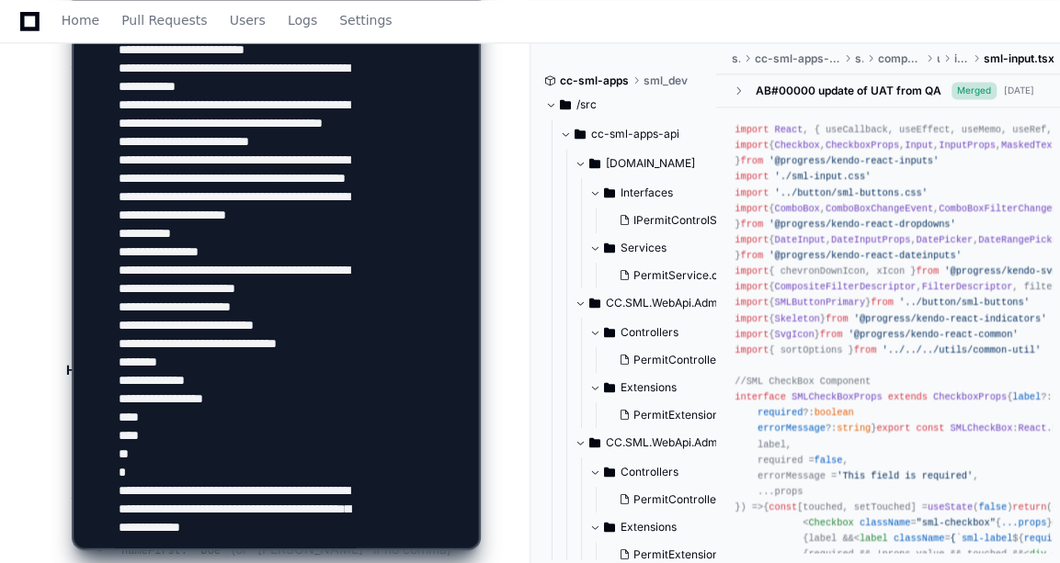
scroll to position [1899, 0]
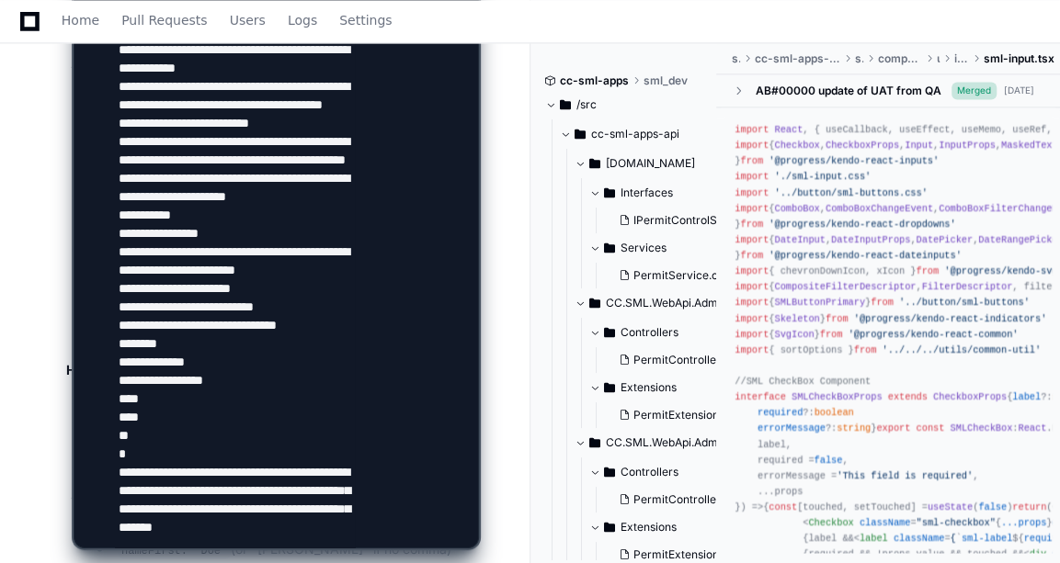
type textarea "**********"
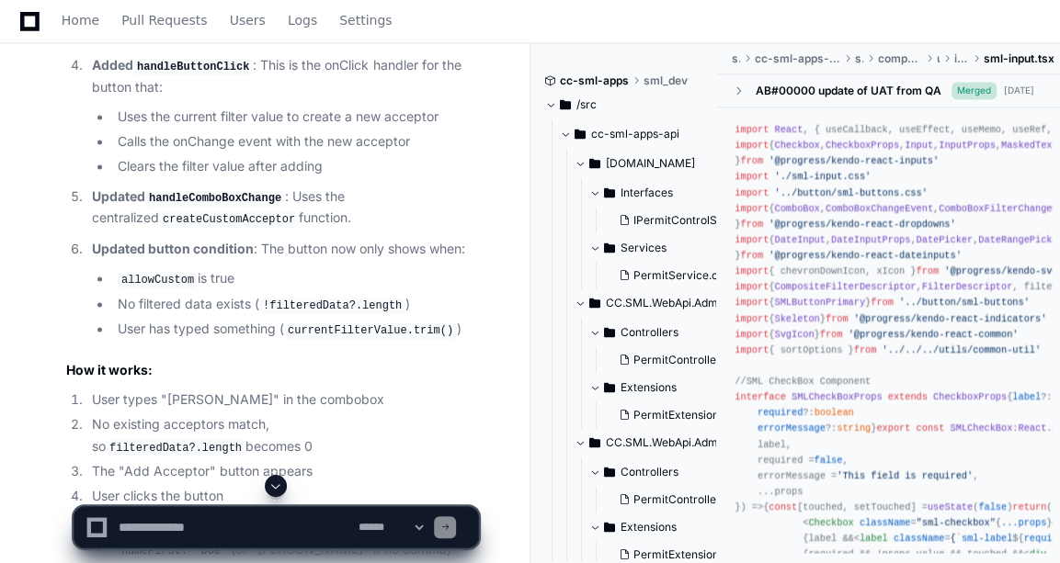
scroll to position [0, 0]
click at [280, 484] on span at bounding box center [275, 486] width 15 height 15
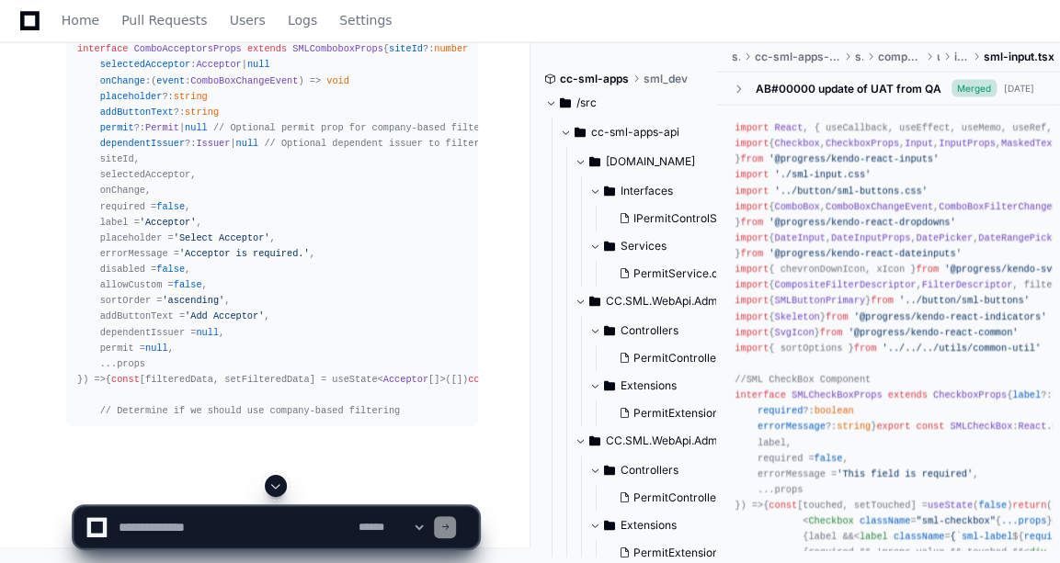
scroll to position [24693, 0]
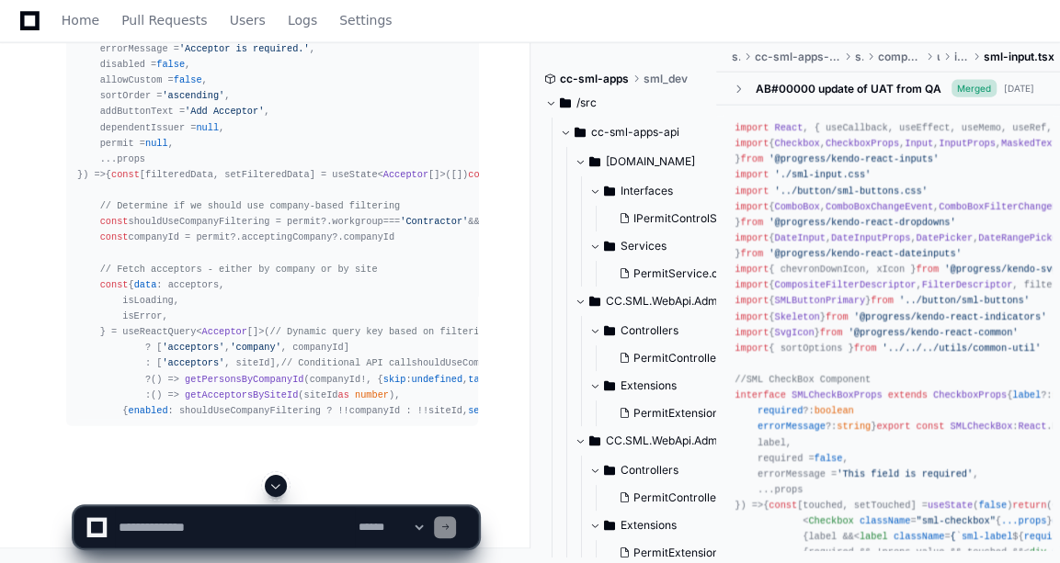
click at [280, 484] on span at bounding box center [275, 486] width 15 height 15
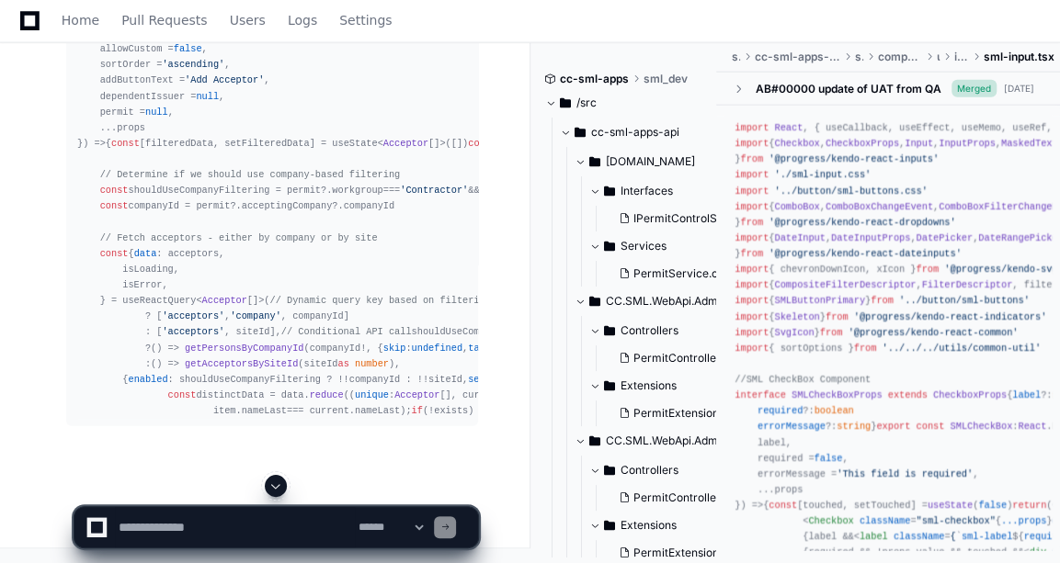
click at [267, 478] on div at bounding box center [276, 486] width 405 height 22
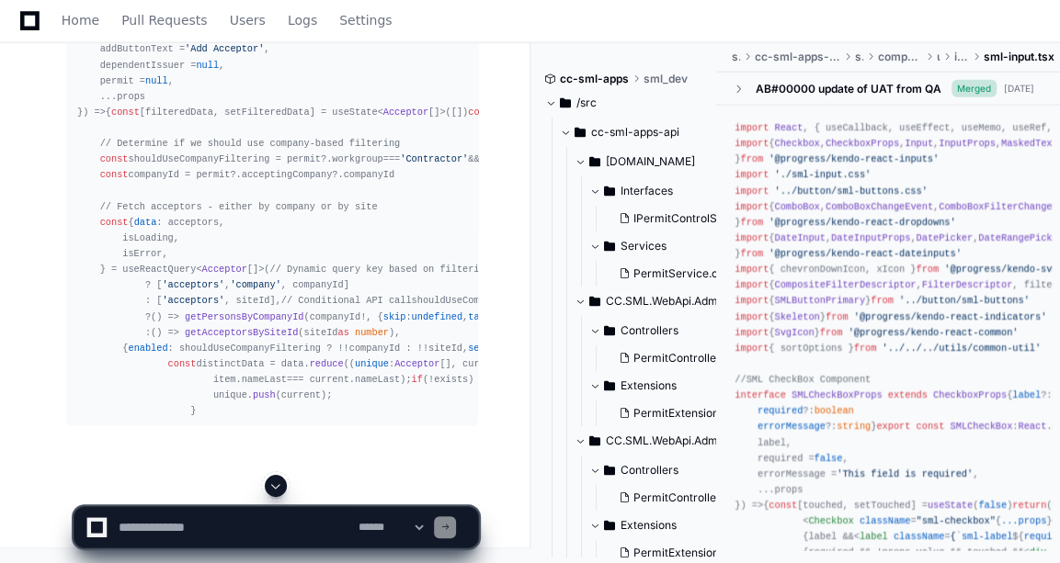
click at [278, 486] on span at bounding box center [275, 486] width 15 height 15
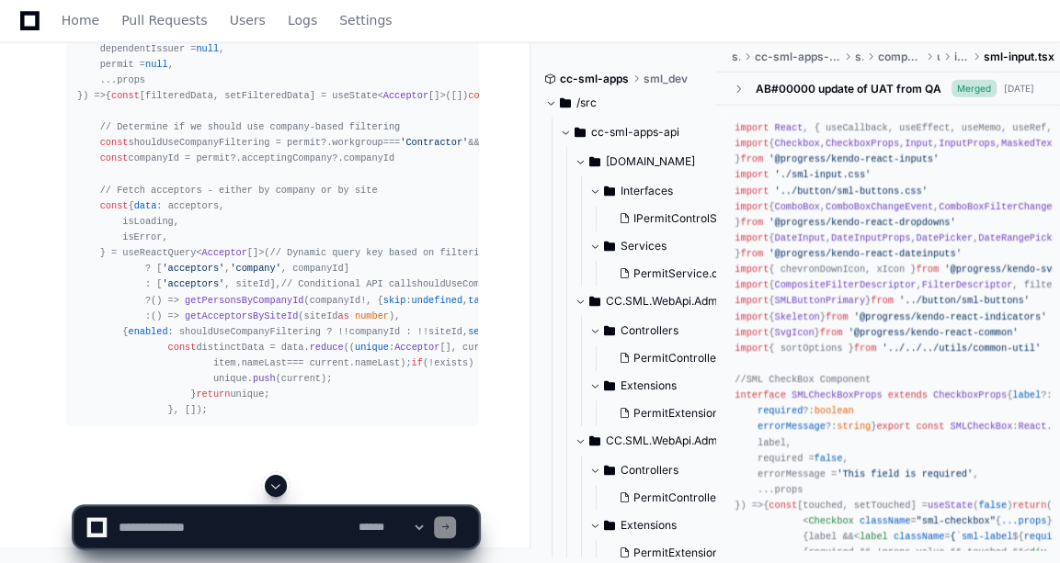
click at [278, 486] on span at bounding box center [275, 486] width 15 height 15
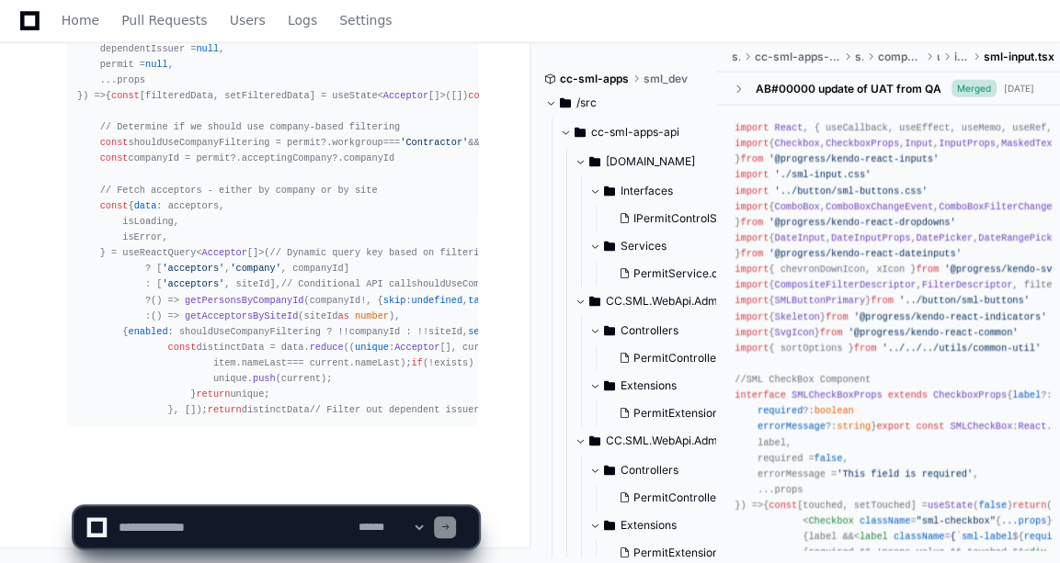
click at [278, 486] on app-app-chat-input "**********" at bounding box center [276, 512] width 405 height 74
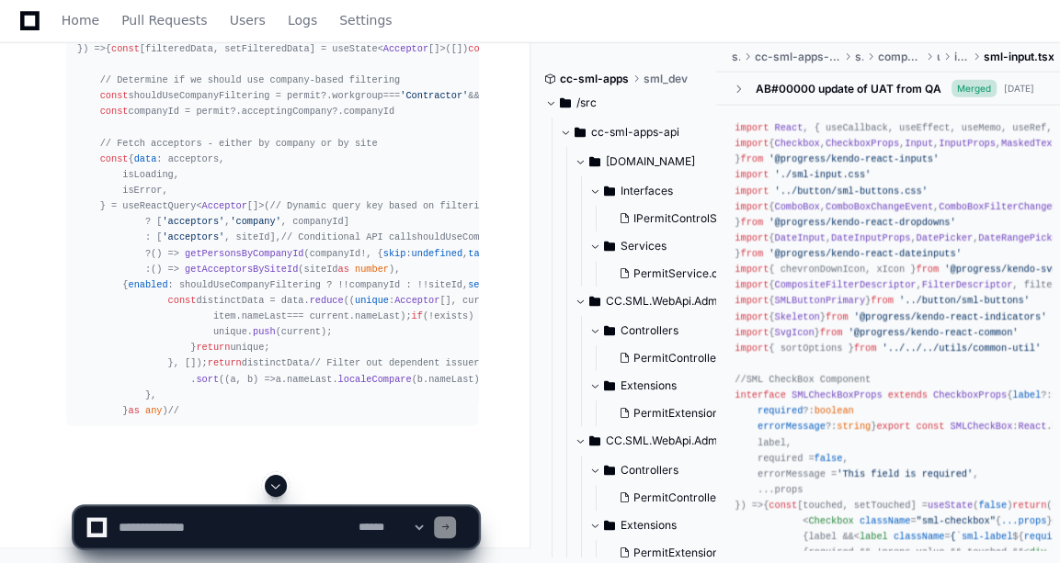
click at [278, 486] on span at bounding box center [275, 486] width 15 height 15
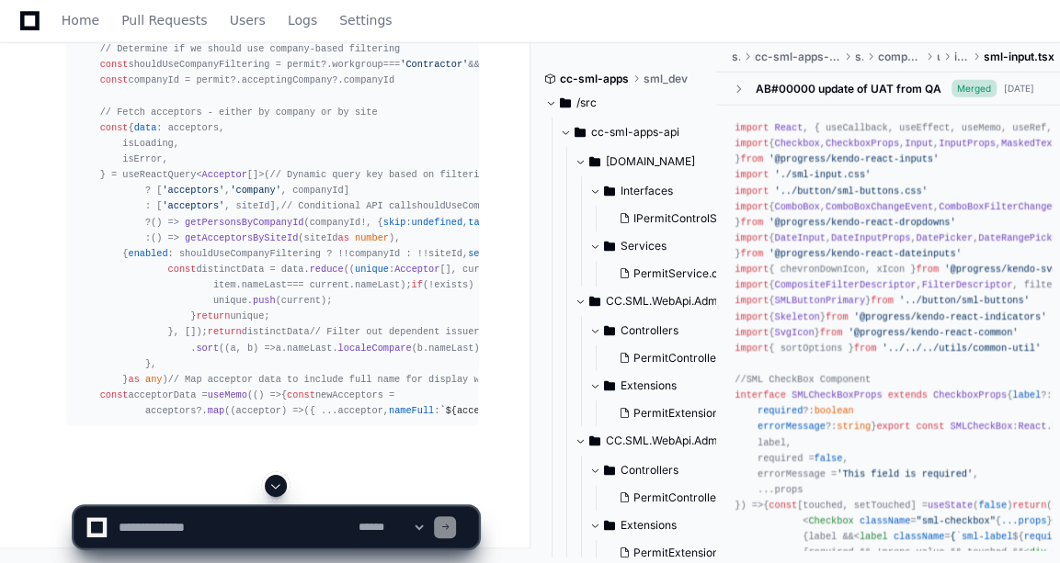
scroll to position [25605, 0]
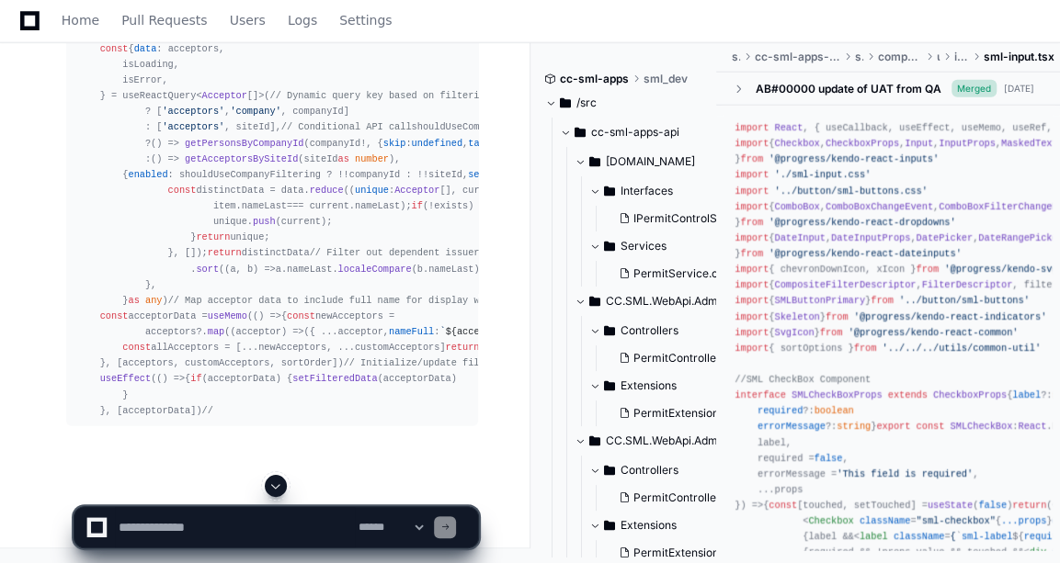
click at [278, 486] on span at bounding box center [275, 486] width 15 height 15
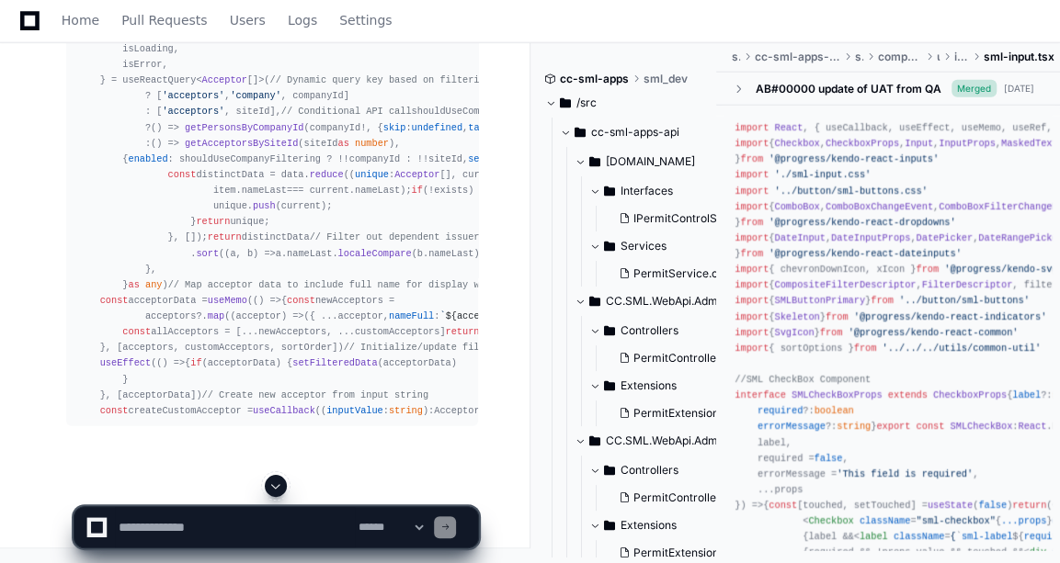
scroll to position [25874, 0]
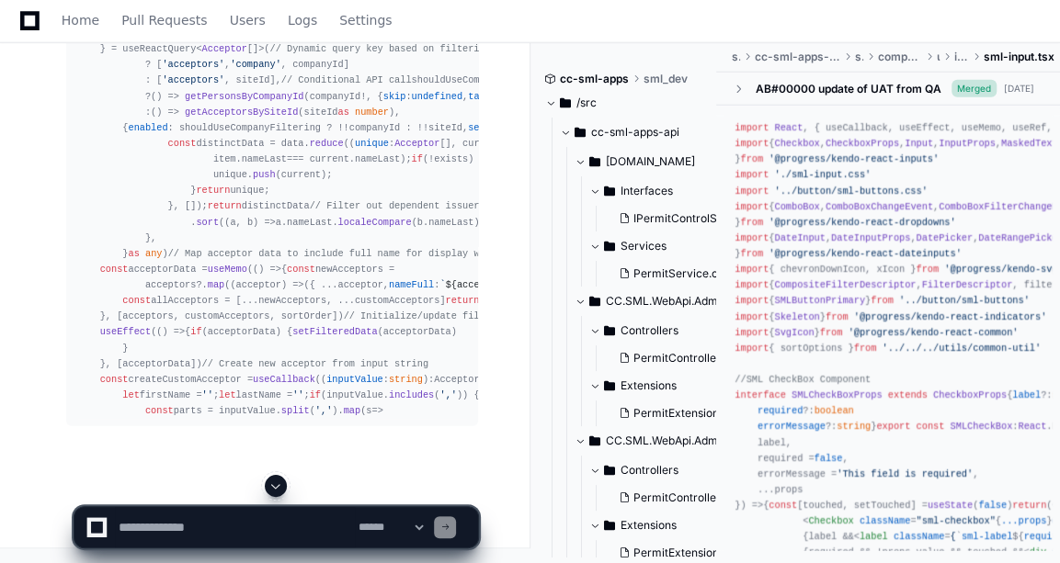
click at [278, 486] on span at bounding box center [275, 486] width 15 height 15
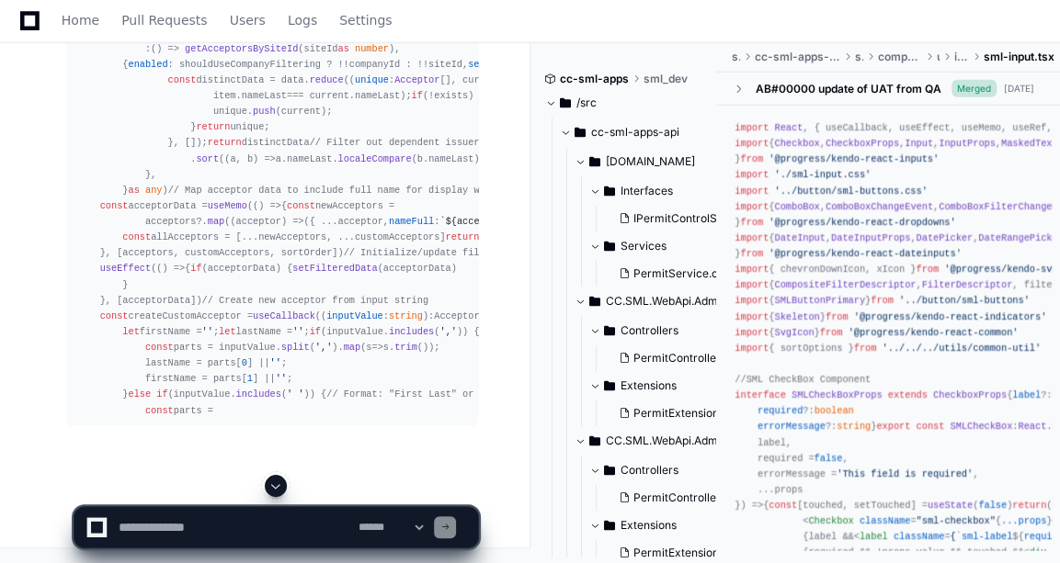
click at [278, 486] on span at bounding box center [275, 486] width 15 height 15
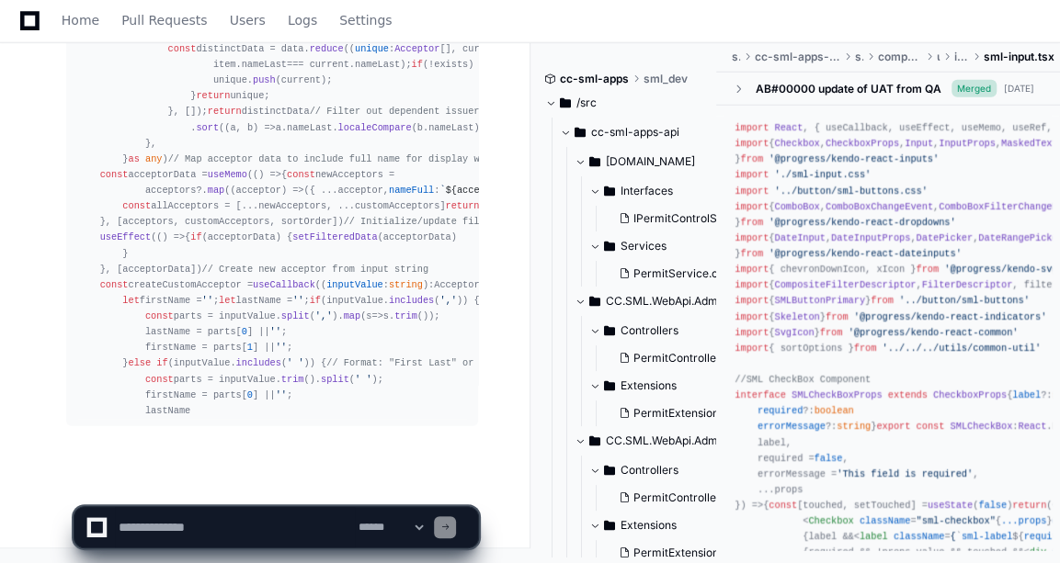
scroll to position [26078, 0]
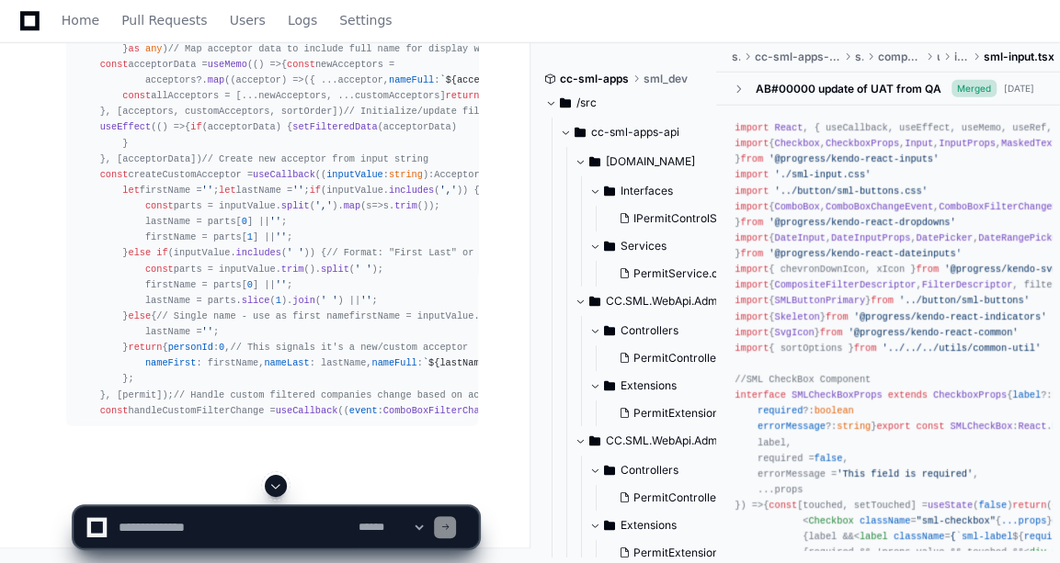
click at [278, 486] on span at bounding box center [275, 486] width 15 height 15
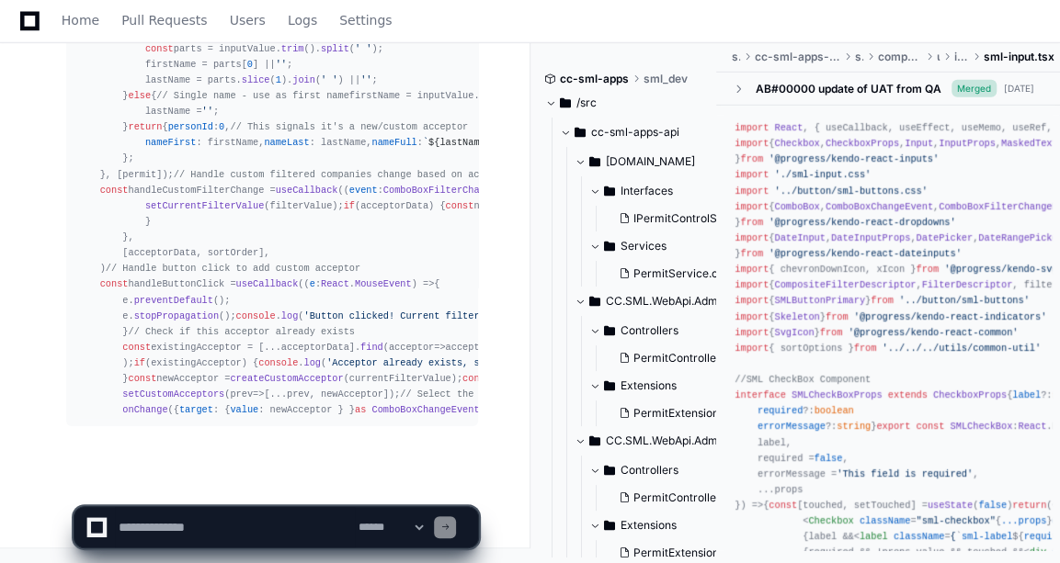
scroll to position [27160, 0]
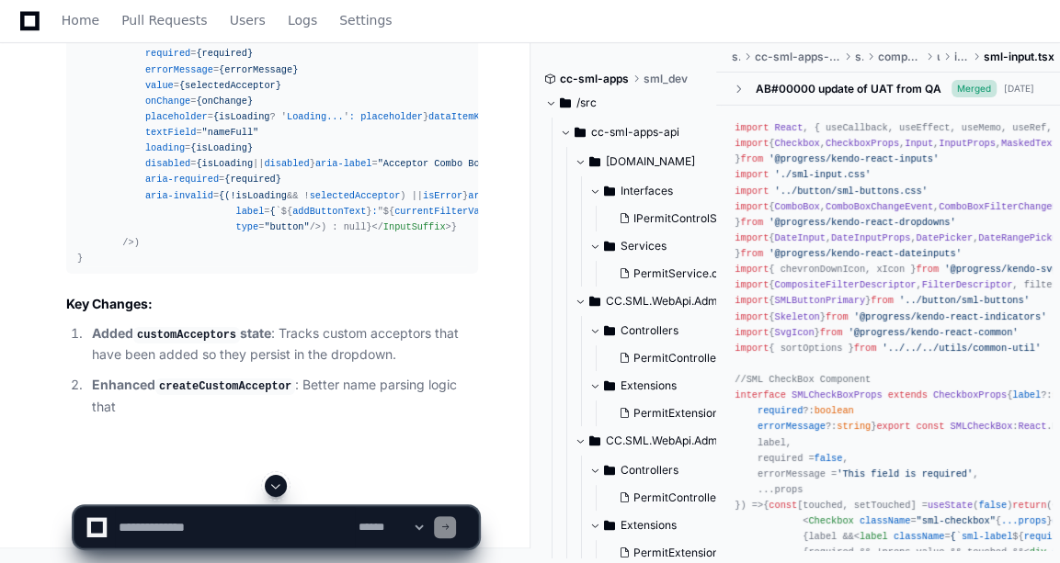
click at [279, 489] on app-app-chat-input "**********" at bounding box center [276, 512] width 405 height 74
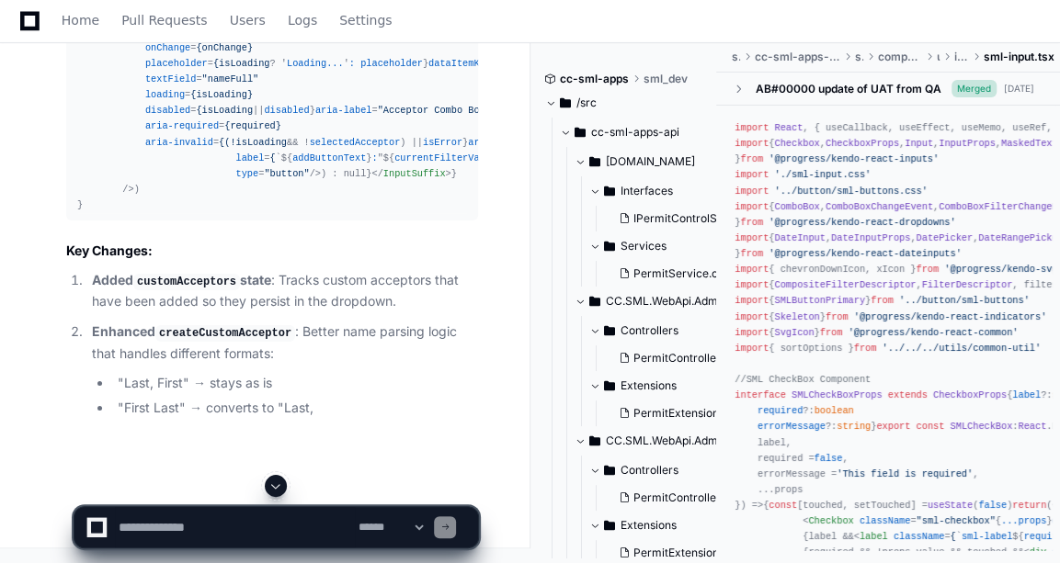
drag, startPoint x: 260, startPoint y: 503, endPoint x: 268, endPoint y: 495, distance: 11.1
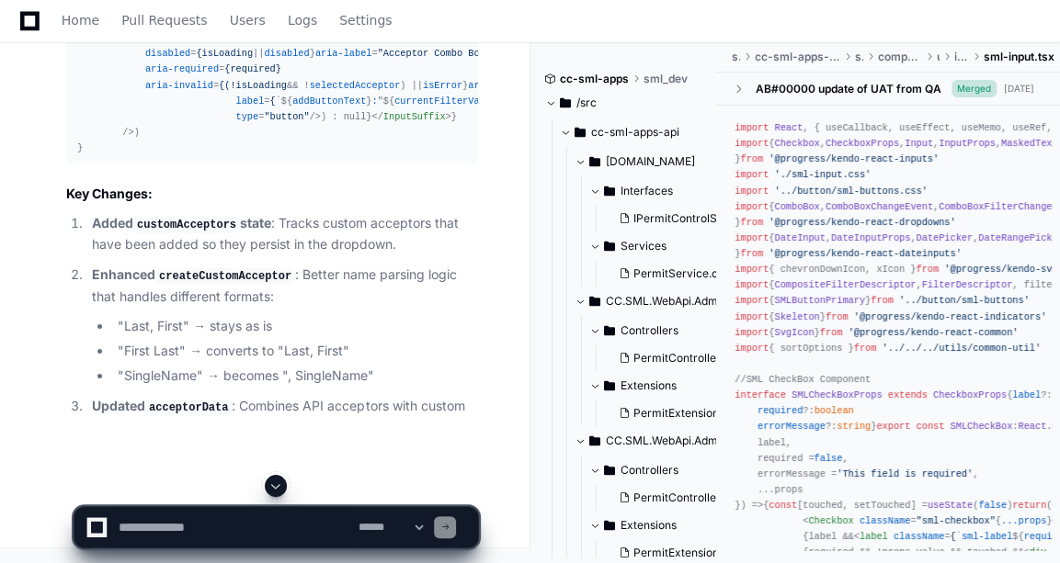
click at [278, 482] on span at bounding box center [275, 486] width 15 height 15
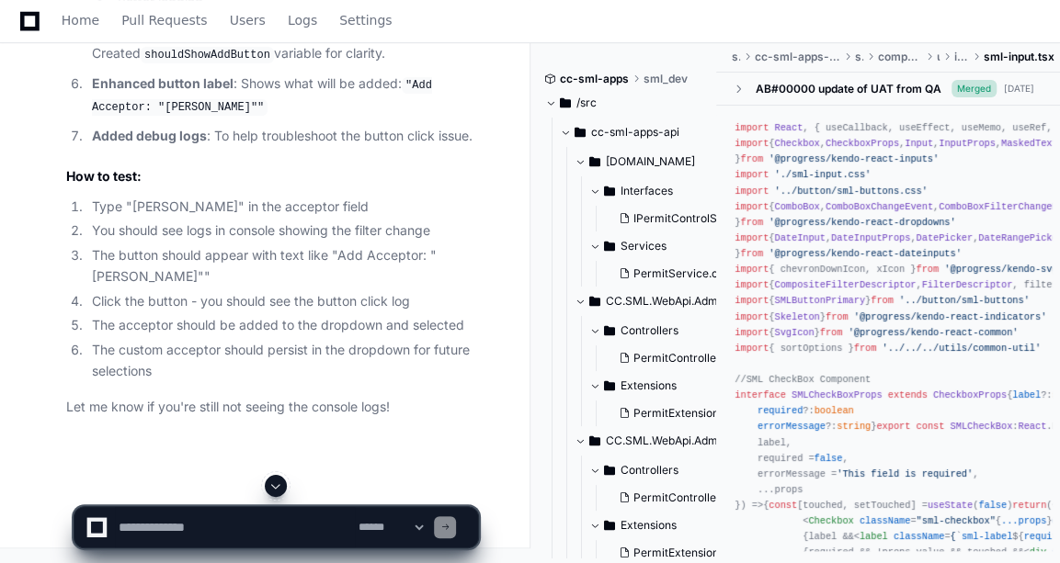
scroll to position [27931, 0]
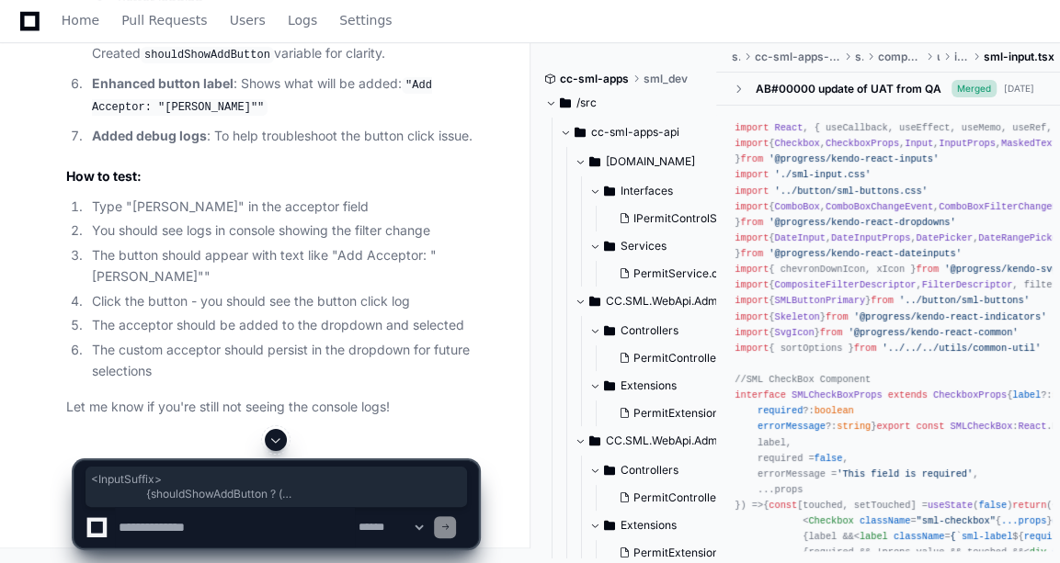
drag, startPoint x: 95, startPoint y: 401, endPoint x: 75, endPoint y: 187, distance: 215.0
copy div "interface ComboAcceptorsProps extends SMLComboboxProps { siteId ?: number selec…"
